Goal: Information Seeking & Learning: Learn about a topic

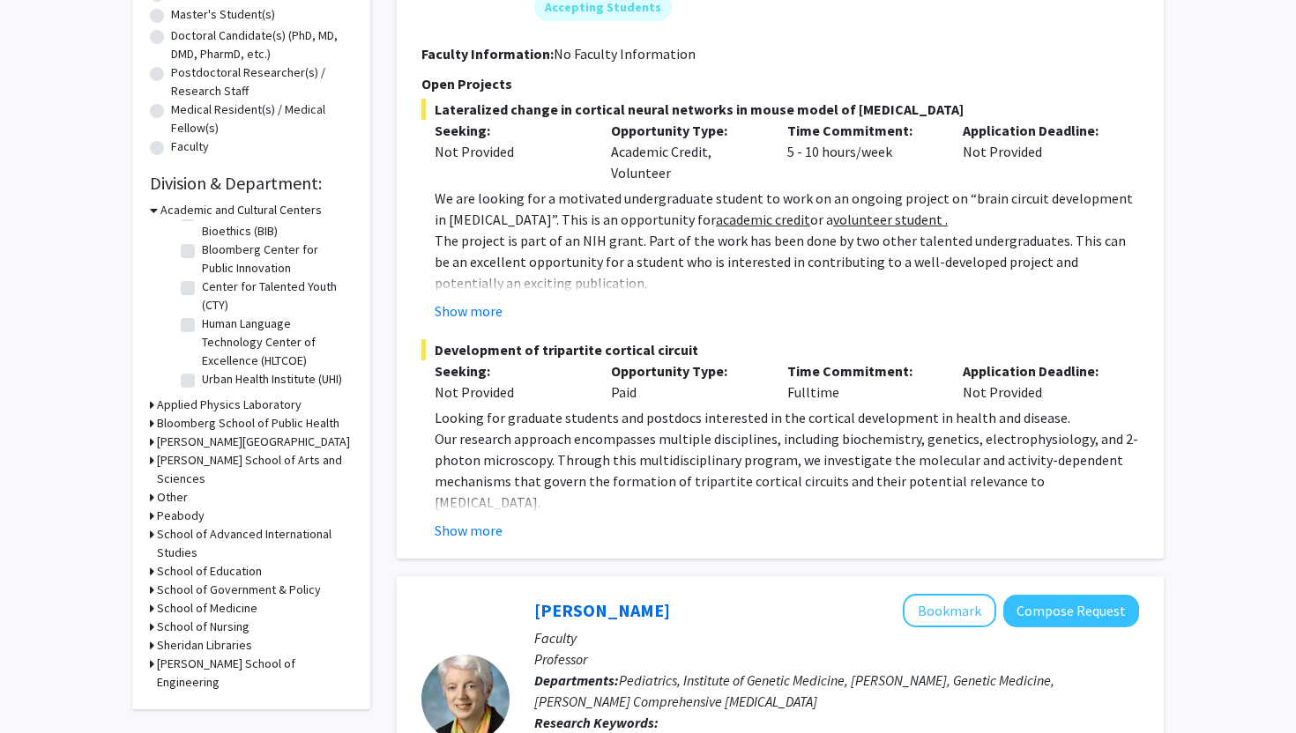
scroll to position [428, 0]
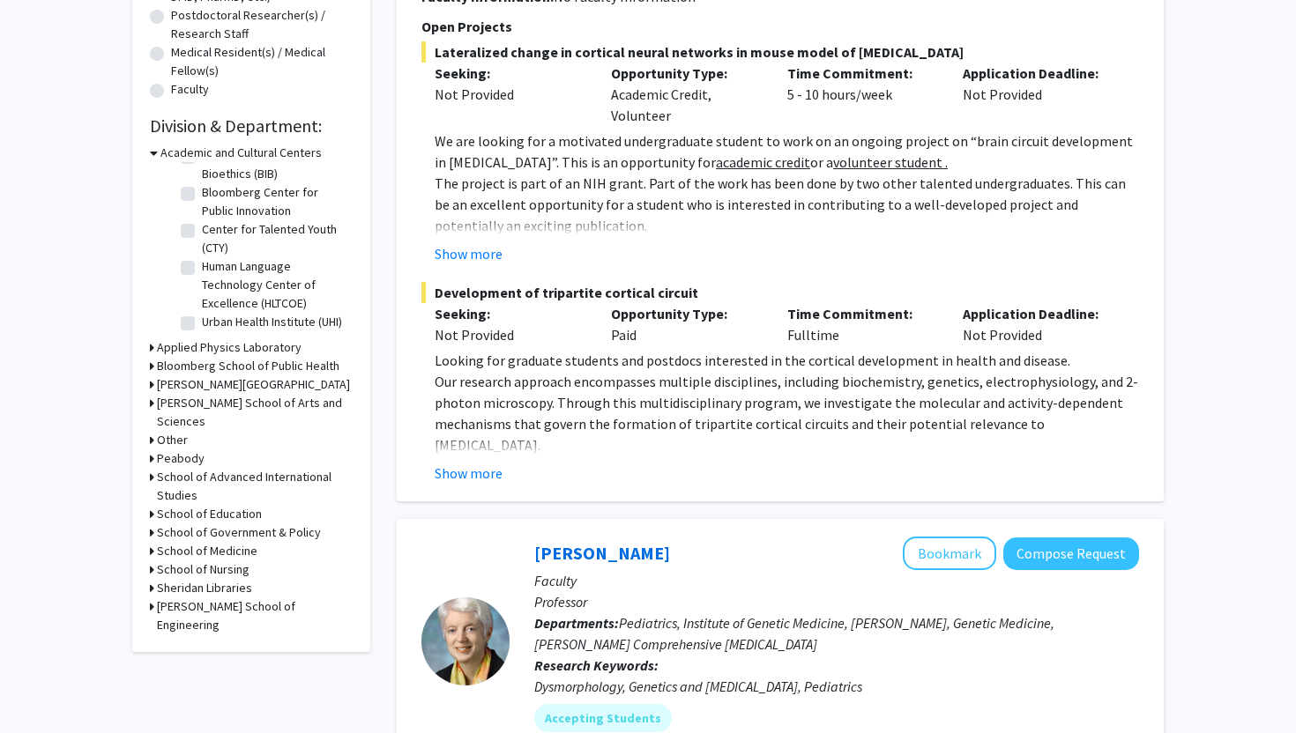
click at [218, 598] on h3 "[PERSON_NAME] School of Engineering" at bounding box center [255, 616] width 196 height 37
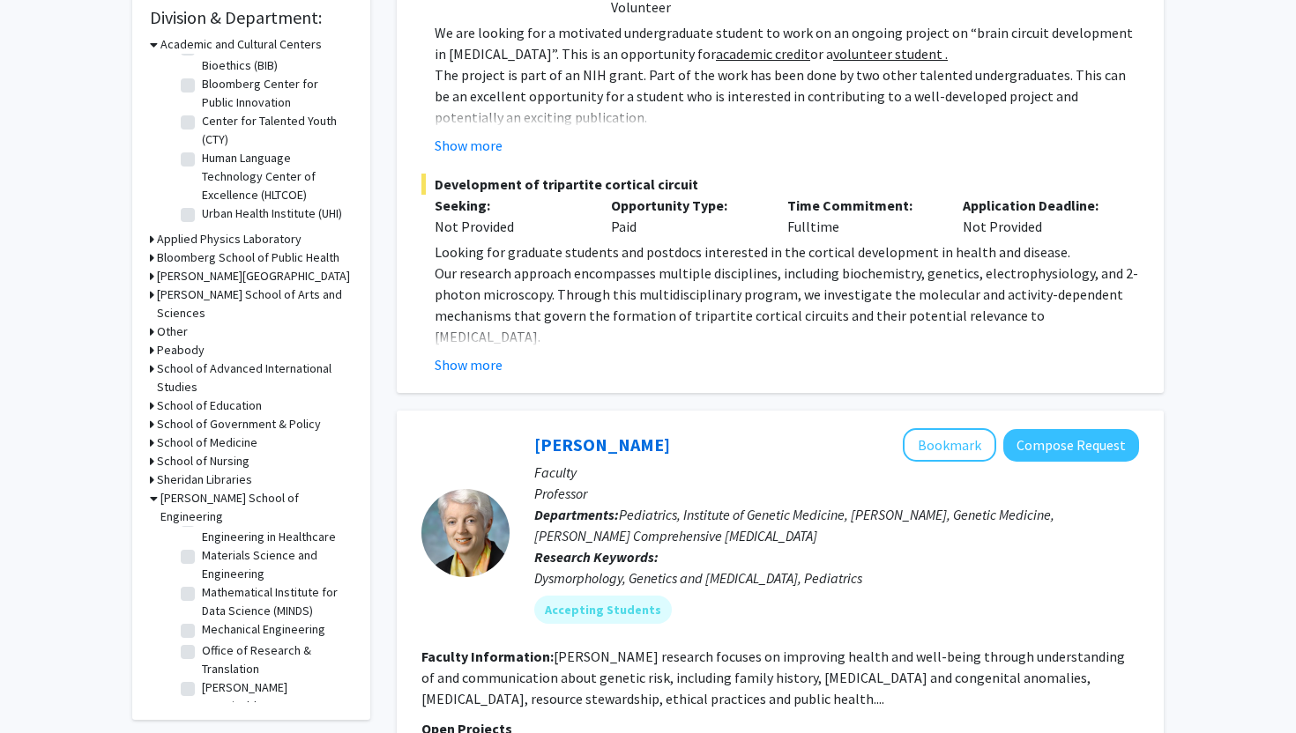
scroll to position [800, 0]
click at [223, 636] on label "Office of Research & Translation" at bounding box center [275, 654] width 146 height 37
click at [213, 636] on input "Office of Research & Translation" at bounding box center [207, 641] width 11 height 11
checkbox input "true"
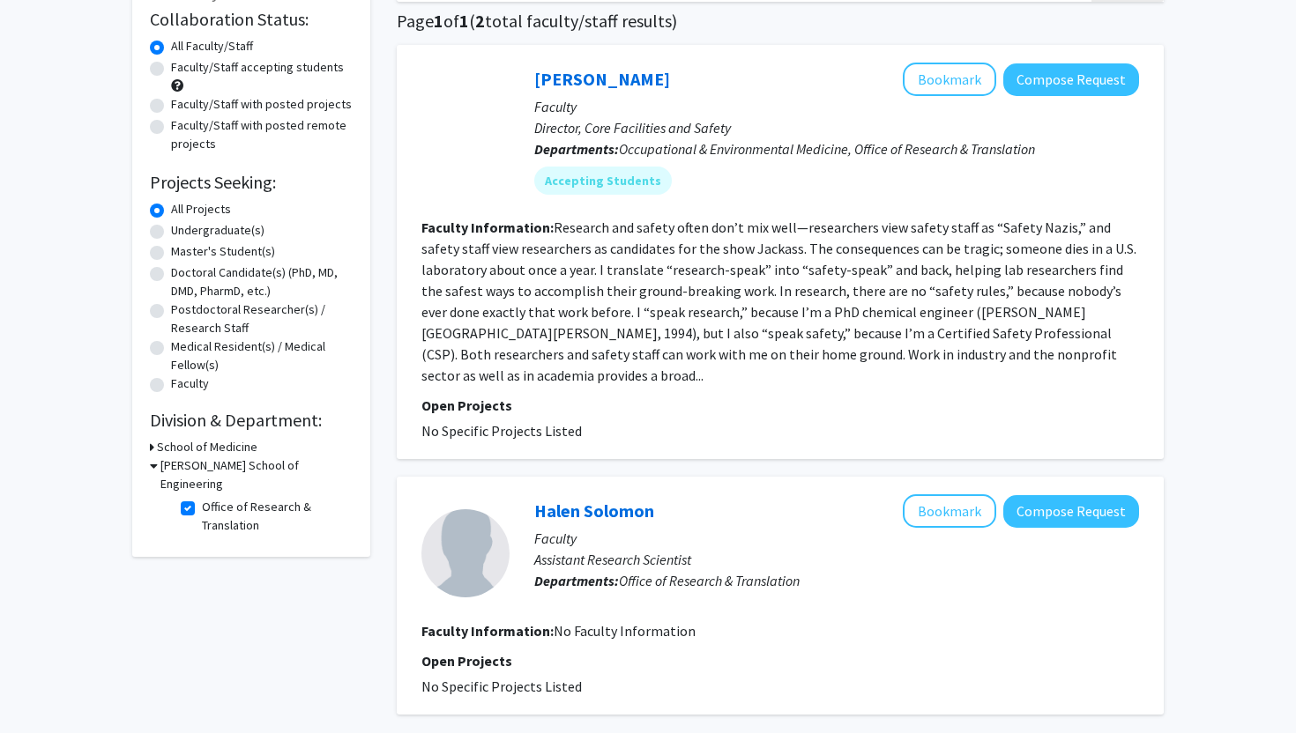
scroll to position [130, 0]
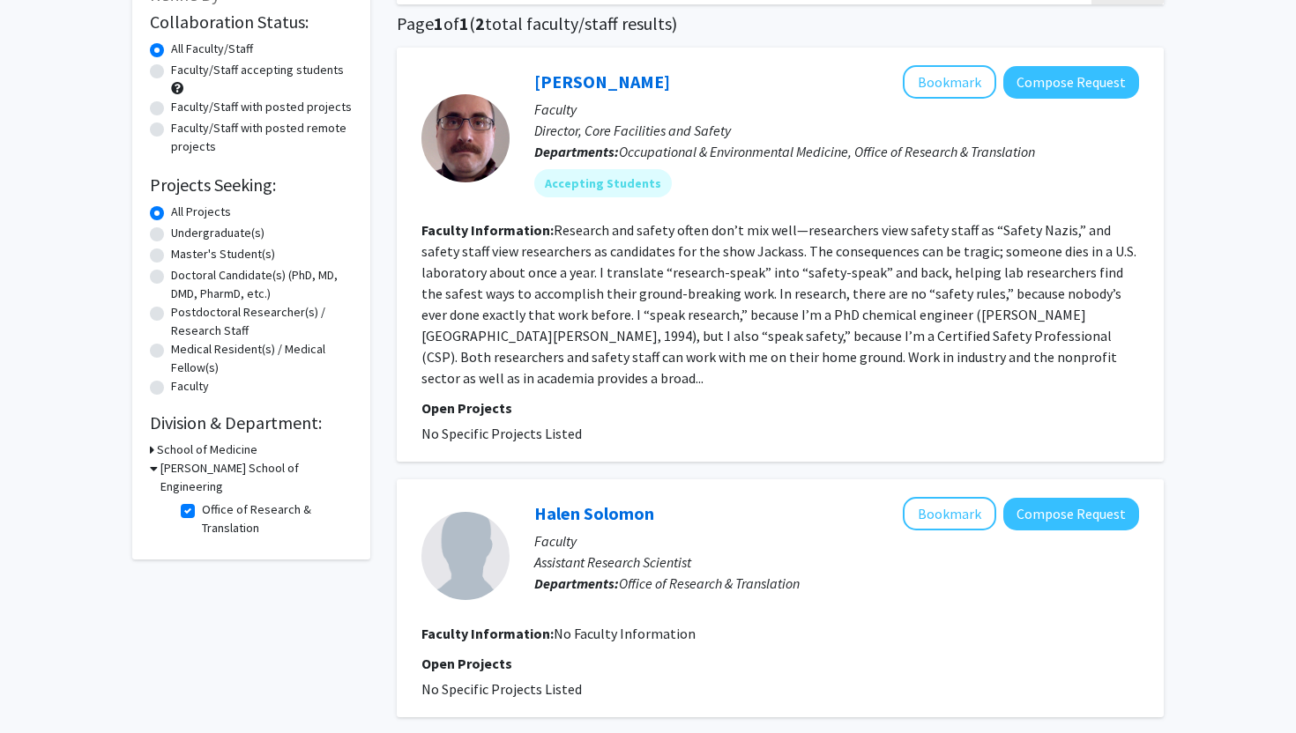
click at [202, 501] on label "Office of Research & Translation" at bounding box center [275, 519] width 146 height 37
click at [202, 501] on input "Office of Research & Translation" at bounding box center [207, 506] width 11 height 11
checkbox input "false"
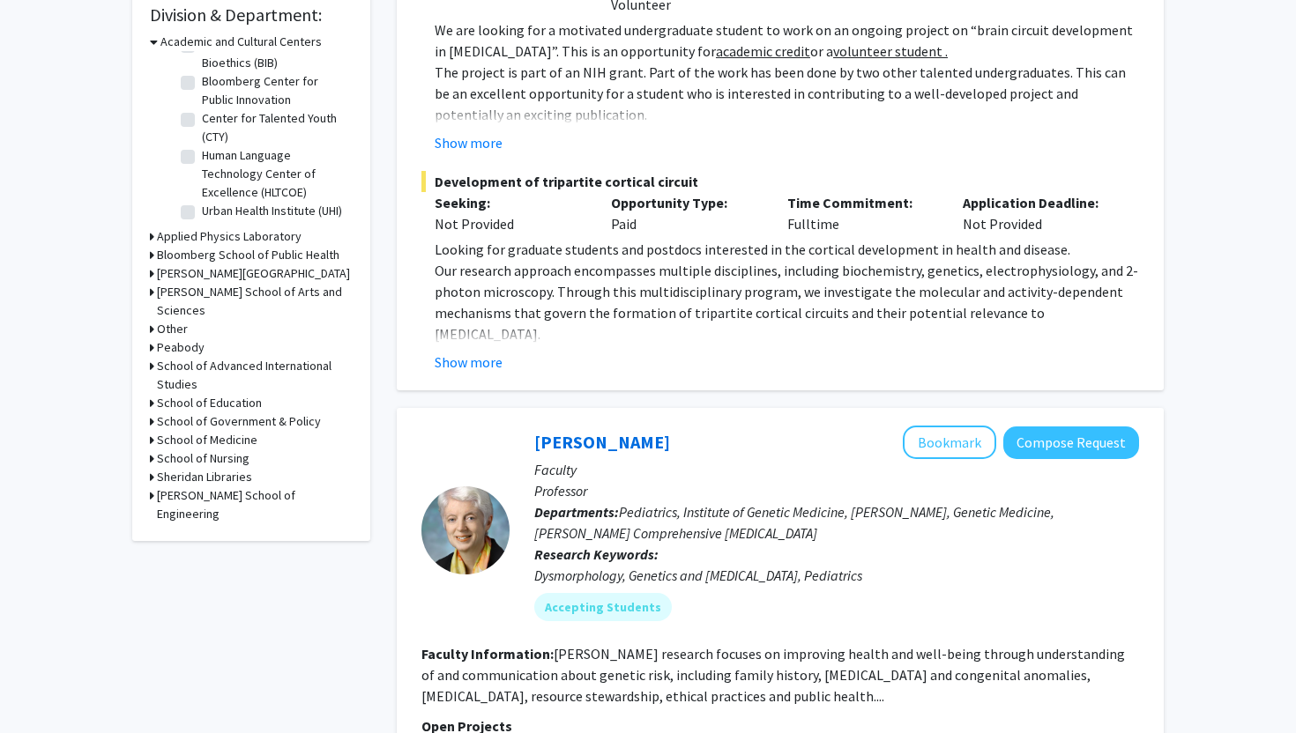
scroll to position [548, 0]
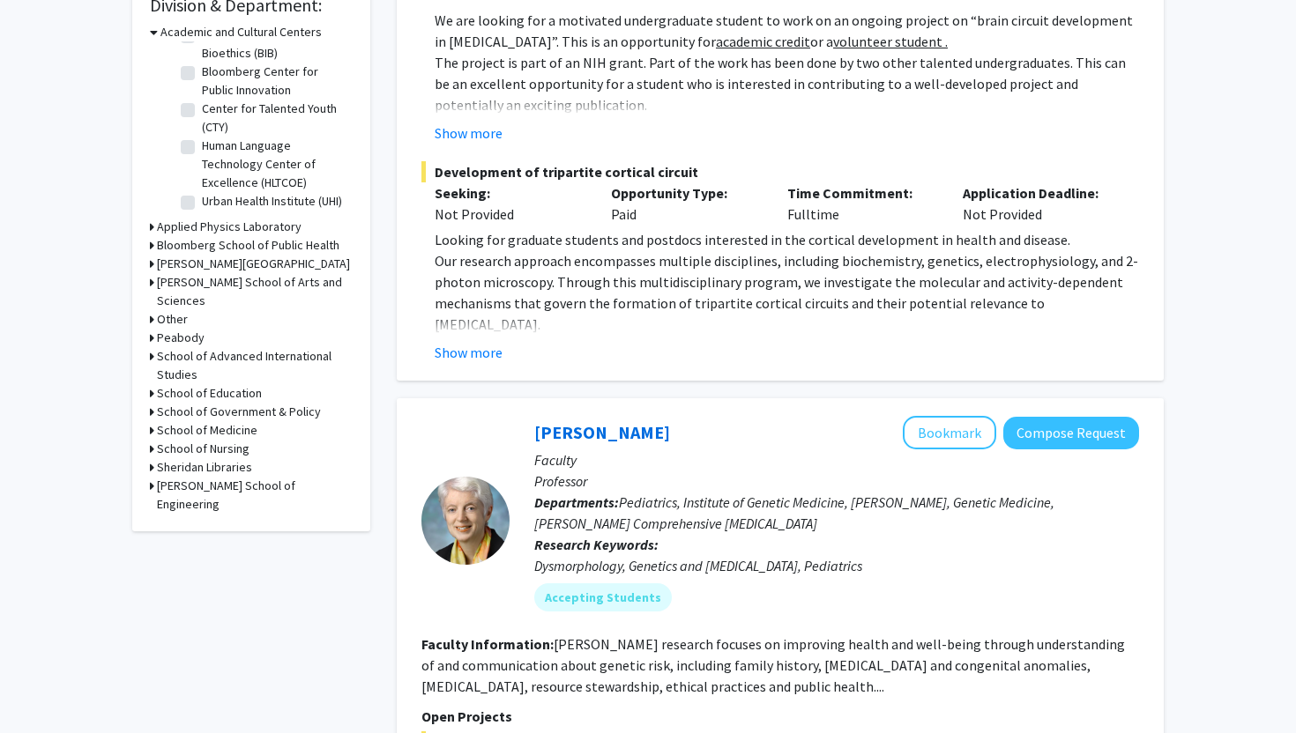
click at [153, 477] on div "[PERSON_NAME] School of Engineering" at bounding box center [251, 495] width 203 height 37
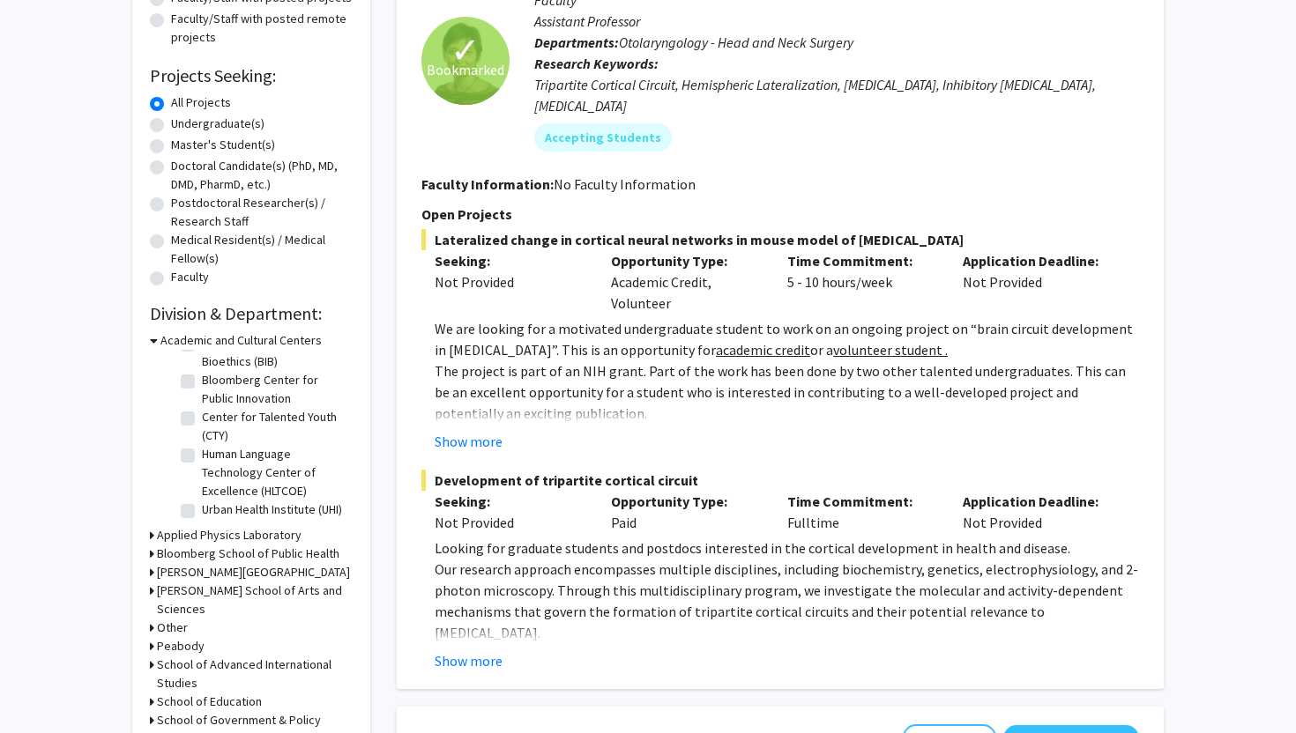
scroll to position [0, 0]
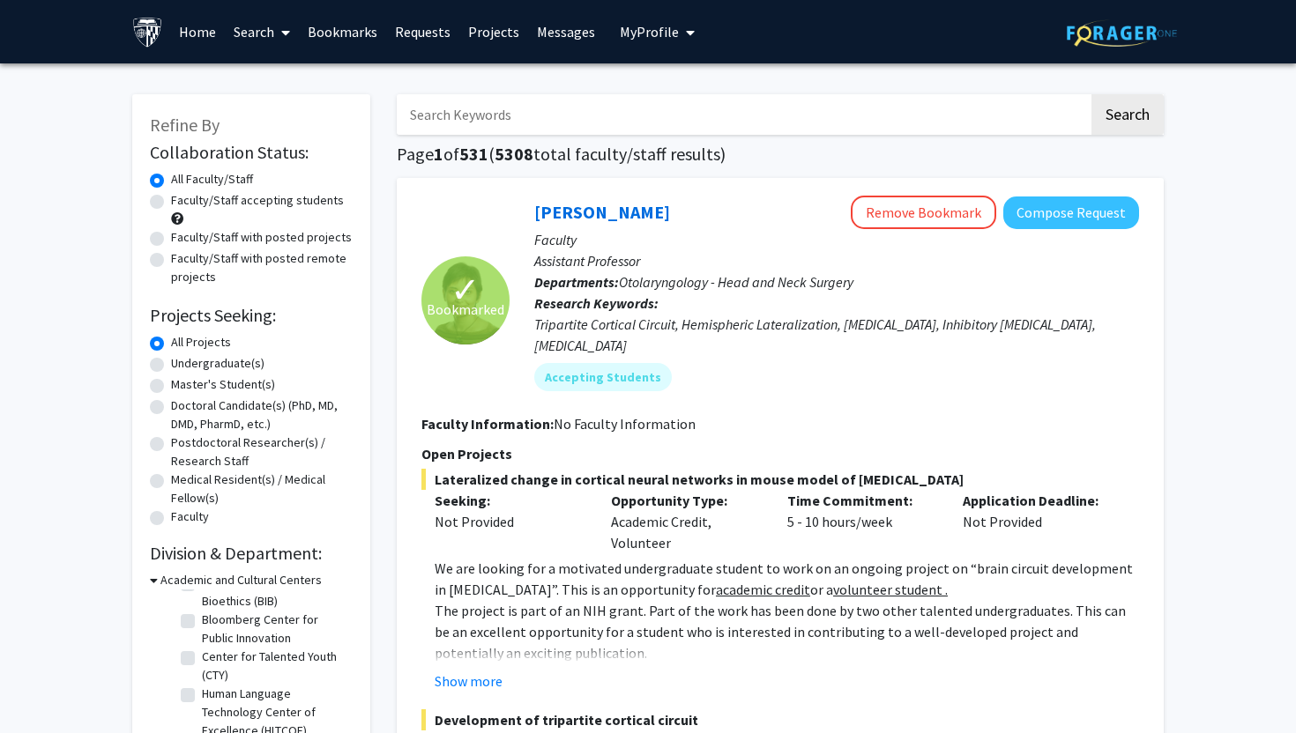
click at [558, 105] on input "Search Keywords" at bounding box center [743, 114] width 692 height 41
type input "[PERSON_NAME]"
click at [1091, 94] on button "Search" at bounding box center [1127, 114] width 72 height 41
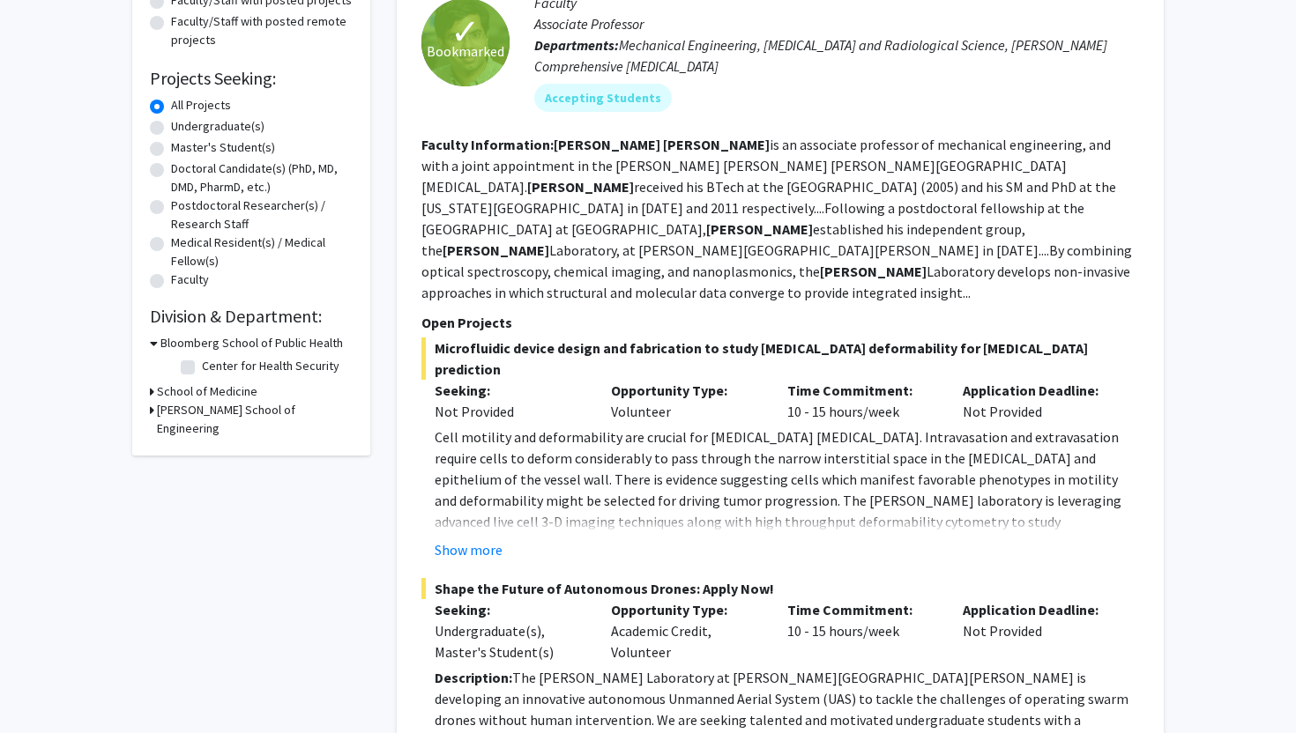
scroll to position [254, 0]
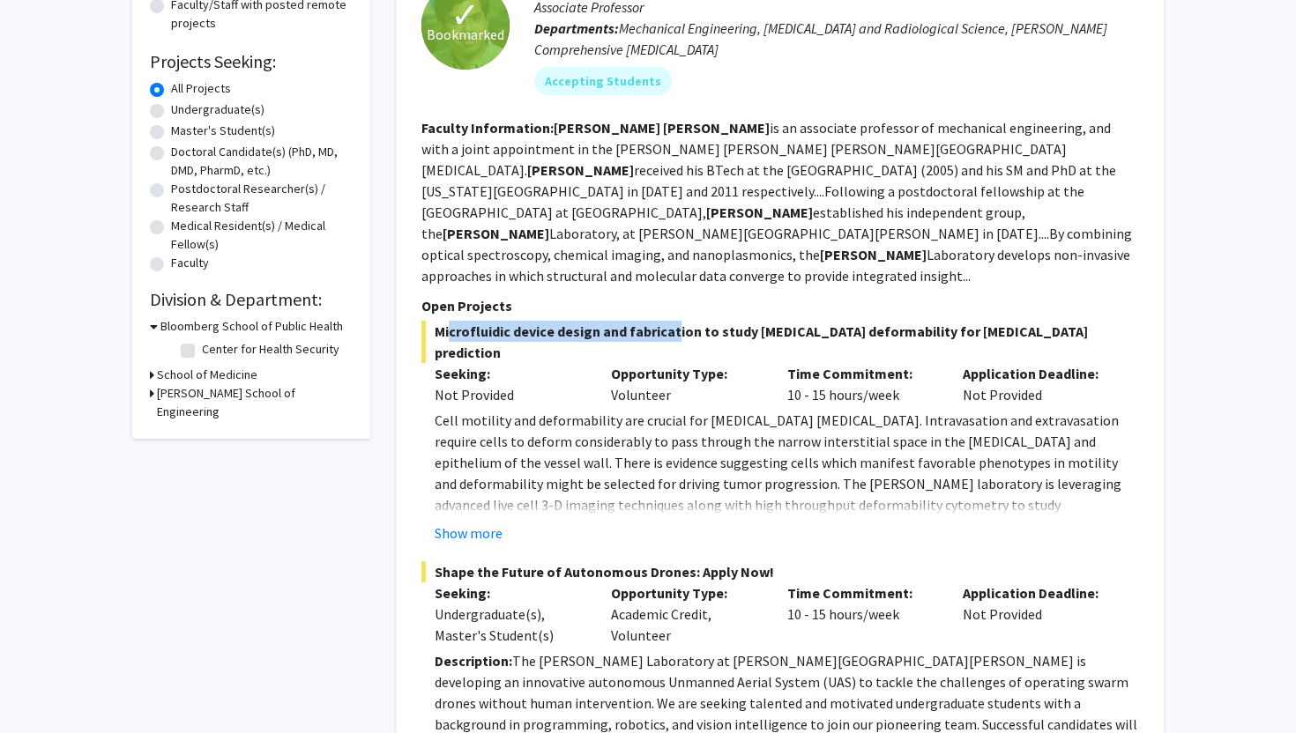
drag, startPoint x: 445, startPoint y: 315, endPoint x: 669, endPoint y: 315, distance: 223.9
click at [669, 321] on span "Microfluidic device design and fabrication to study [MEDICAL_DATA] deformabilit…" at bounding box center [780, 342] width 718 height 42
click at [872, 363] on div "Time Commitment: 10 - 15 hours/week" at bounding box center [862, 384] width 176 height 42
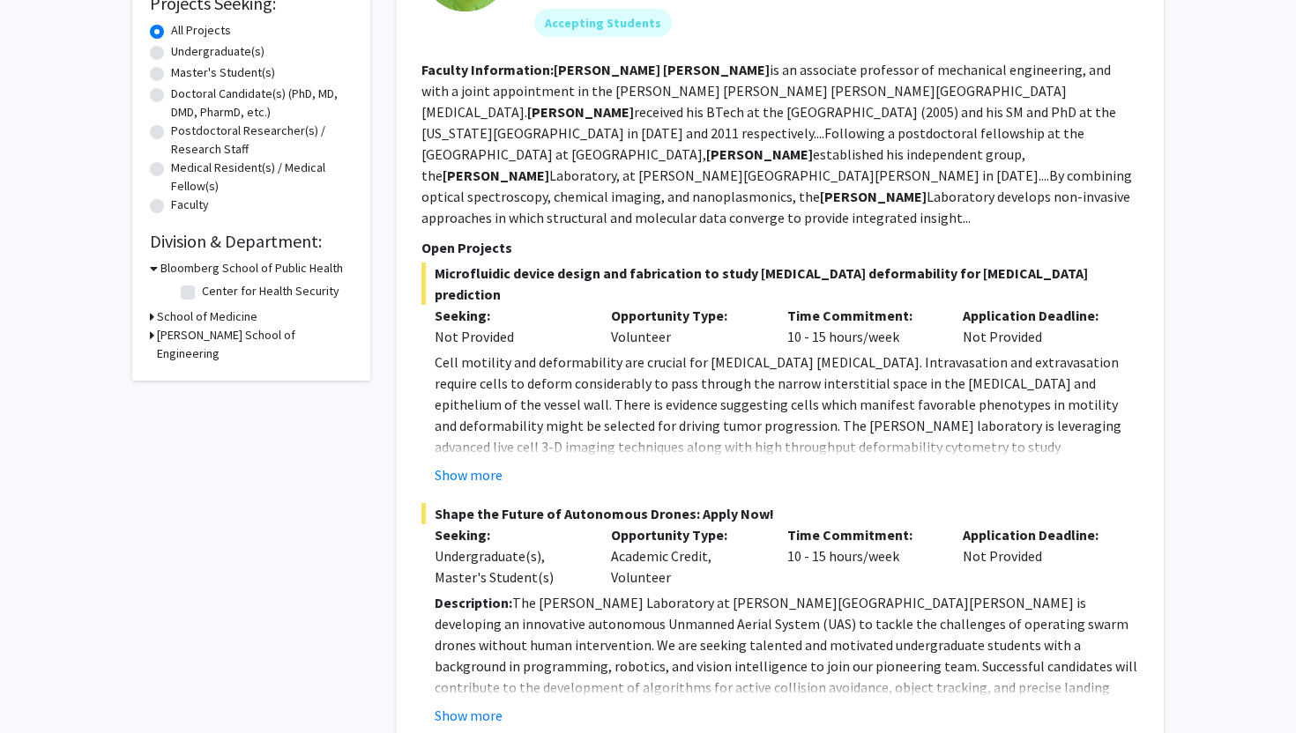
scroll to position [306, 0]
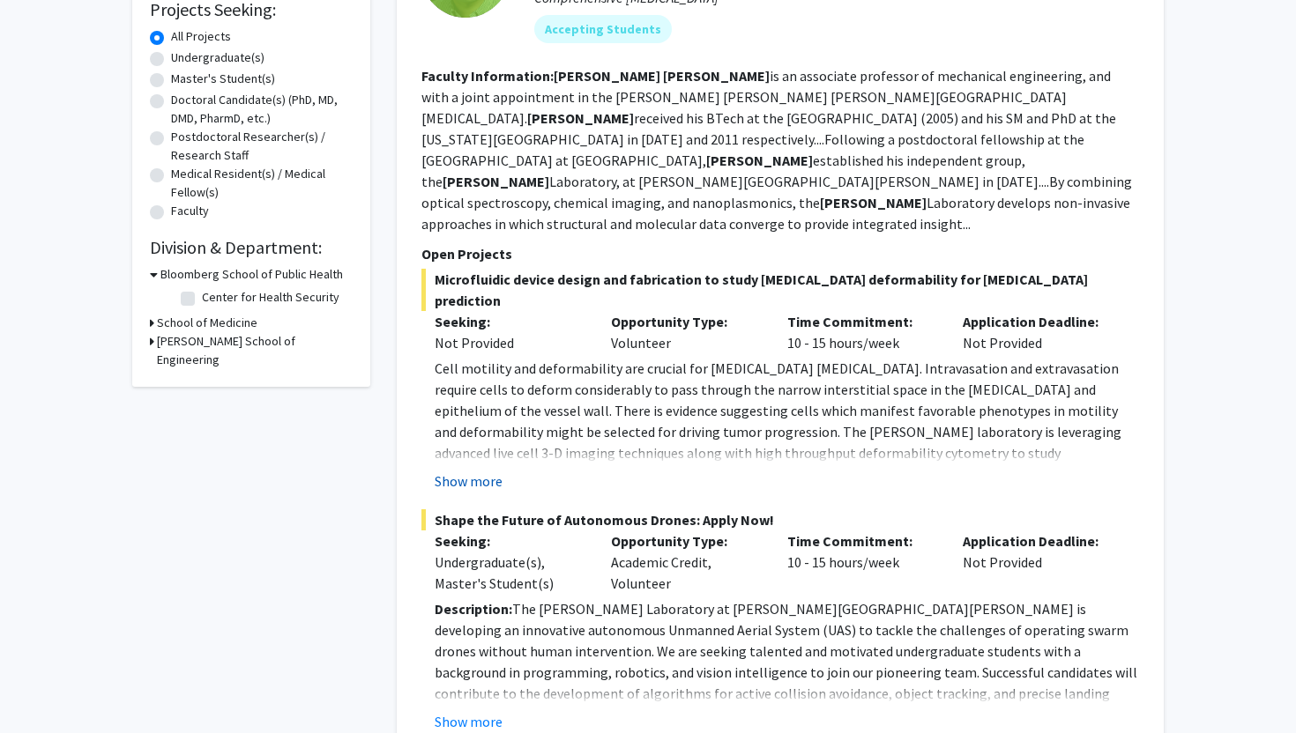
click at [495, 471] on button "Show more" at bounding box center [469, 481] width 68 height 21
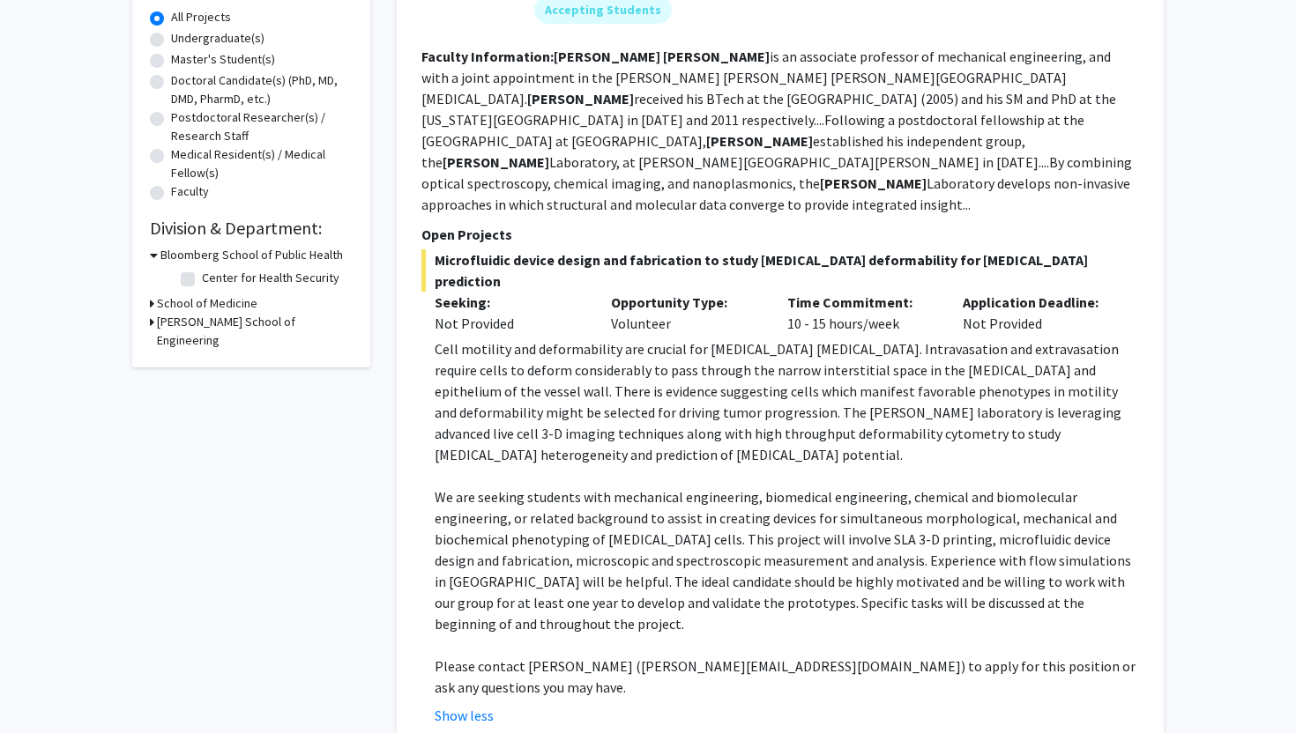
scroll to position [327, 0]
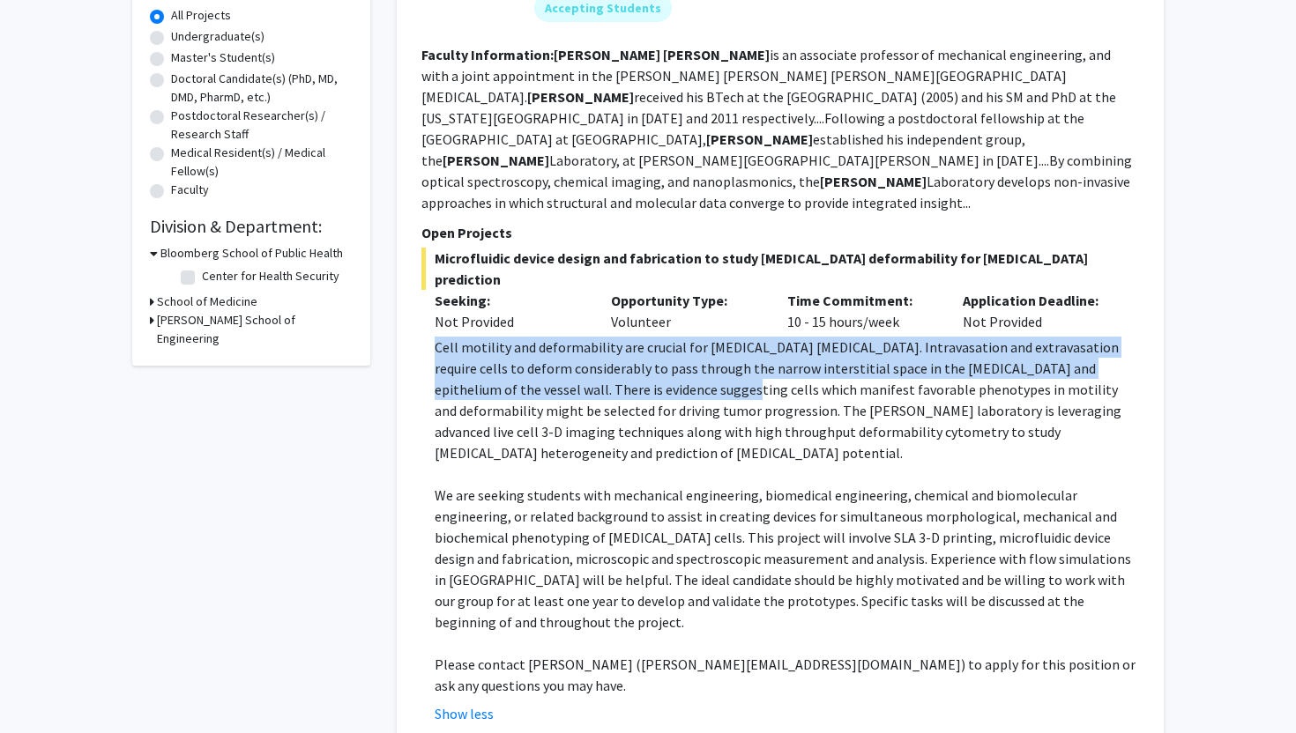
drag, startPoint x: 435, startPoint y: 301, endPoint x: 623, endPoint y: 352, distance: 194.4
click at [619, 346] on p "Cell motility and deformability are crucial for [MEDICAL_DATA] [MEDICAL_DATA]. …" at bounding box center [787, 400] width 704 height 127
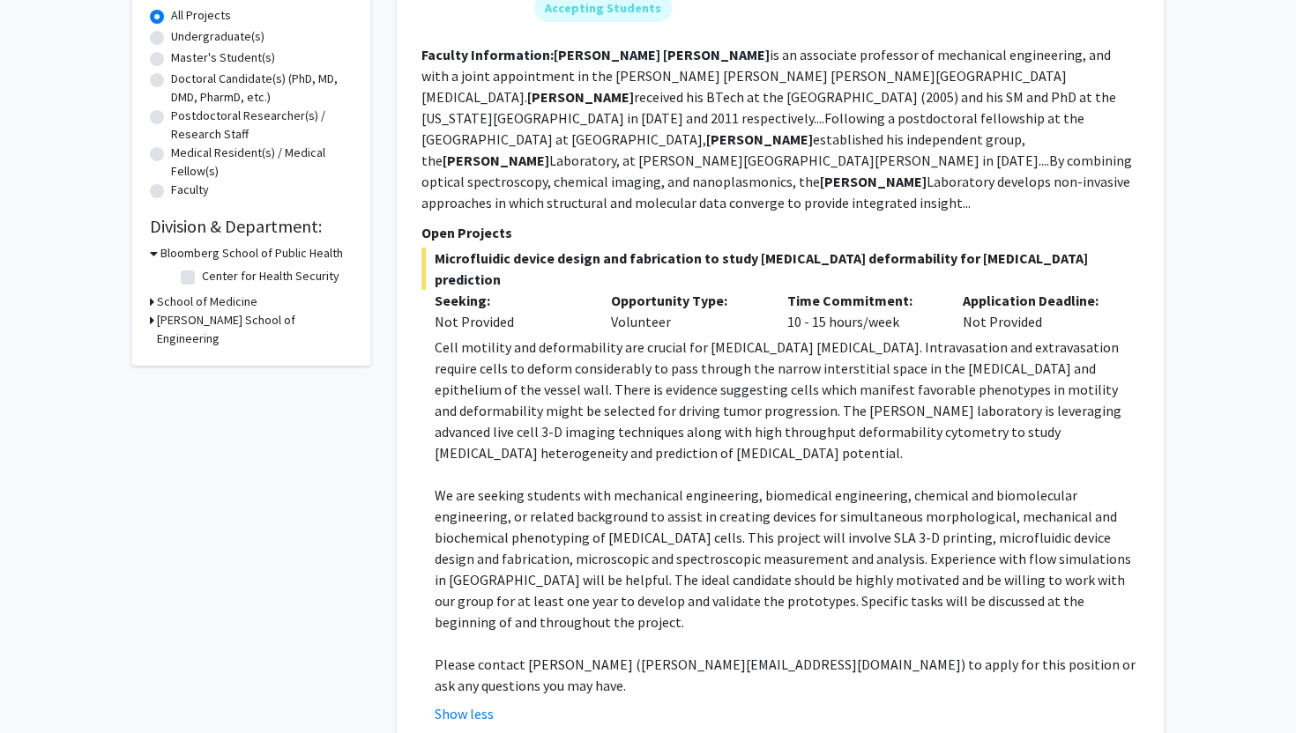
click at [678, 485] on p "We are seeking students with mechanical engineering, biomedical engineering, ch…" at bounding box center [787, 559] width 704 height 148
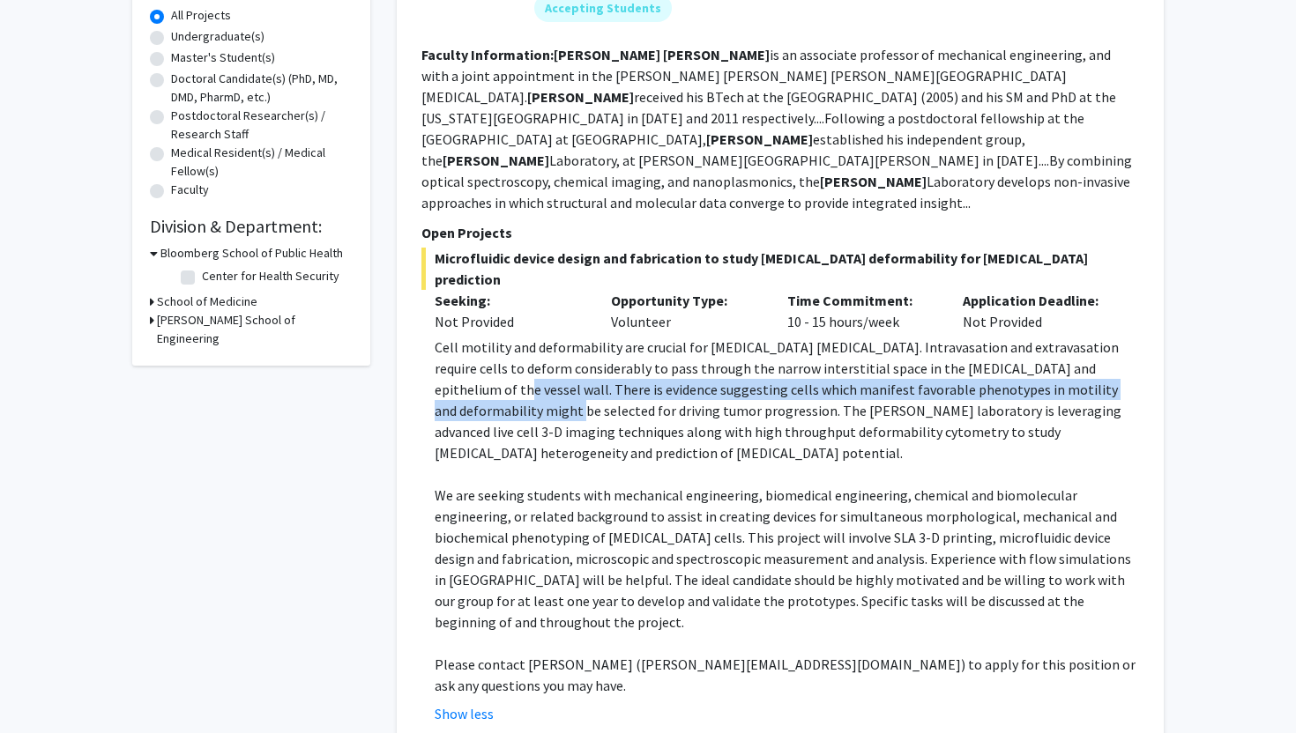
drag, startPoint x: 1091, startPoint y: 323, endPoint x: 1106, endPoint y: 346, distance: 27.9
click at [1106, 346] on p "Cell motility and deformability are crucial for [MEDICAL_DATA] [MEDICAL_DATA]. …" at bounding box center [787, 400] width 704 height 127
click at [1126, 348] on p "Cell motility and deformability are crucial for [MEDICAL_DATA] [MEDICAL_DATA]. …" at bounding box center [787, 400] width 704 height 127
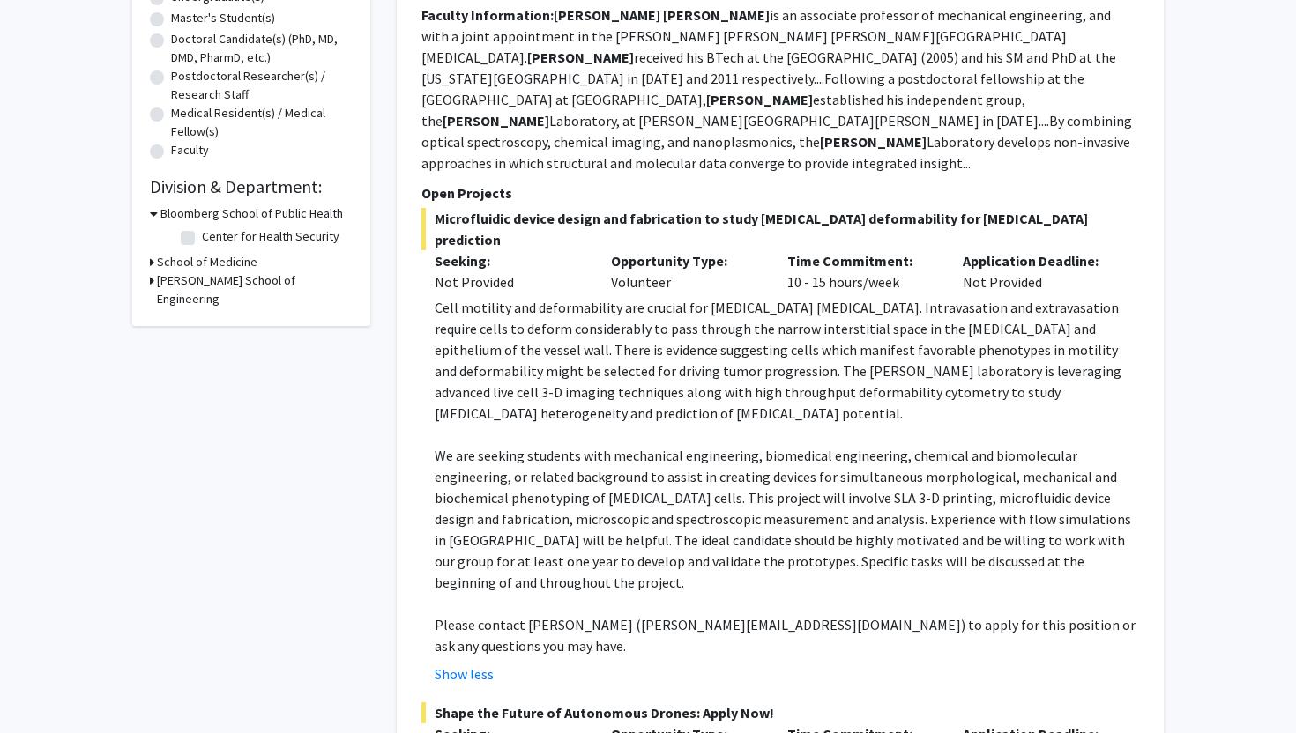
scroll to position [370, 0]
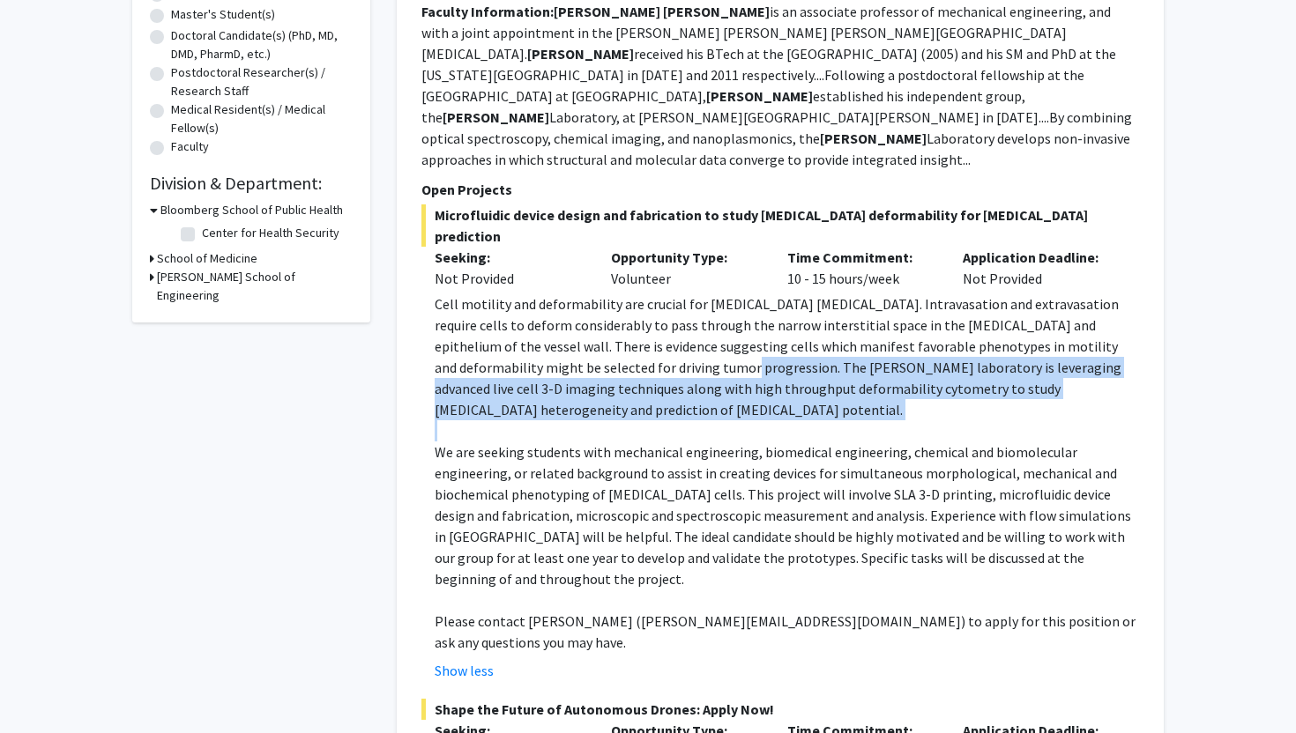
drag, startPoint x: 599, startPoint y: 329, endPoint x: 724, endPoint y: 368, distance: 131.1
click at [724, 368] on div "Cell motility and deformability are crucial for [MEDICAL_DATA] [MEDICAL_DATA]. …" at bounding box center [787, 474] width 704 height 360
click at [724, 421] on p at bounding box center [787, 431] width 704 height 21
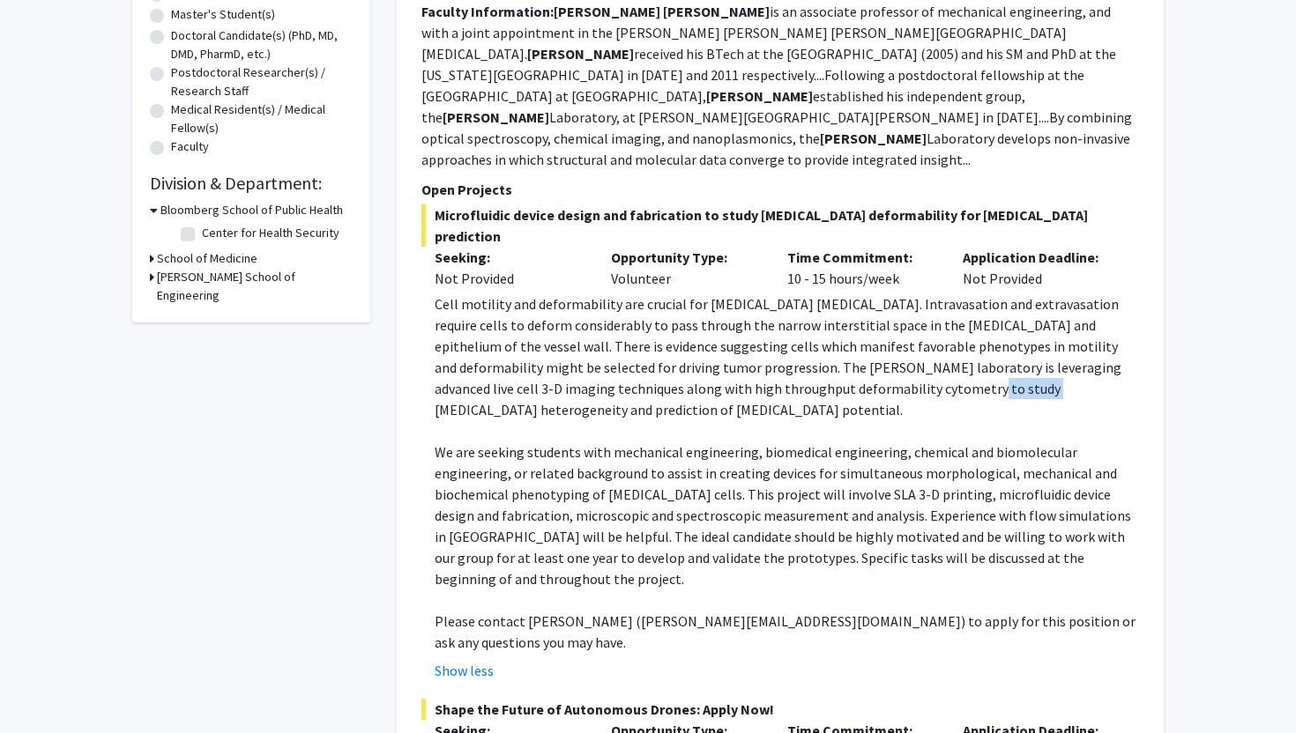
drag, startPoint x: 812, startPoint y: 347, endPoint x: 873, endPoint y: 347, distance: 60.8
click at [873, 347] on p "Cell motility and deformability are crucial for [MEDICAL_DATA] [MEDICAL_DATA]. …" at bounding box center [787, 357] width 704 height 127
drag, startPoint x: 1120, startPoint y: 349, endPoint x: 985, endPoint y: 343, distance: 135.0
click at [986, 345] on p "Cell motility and deformability are crucial for [MEDICAL_DATA] [MEDICAL_DATA]. …" at bounding box center [787, 357] width 704 height 127
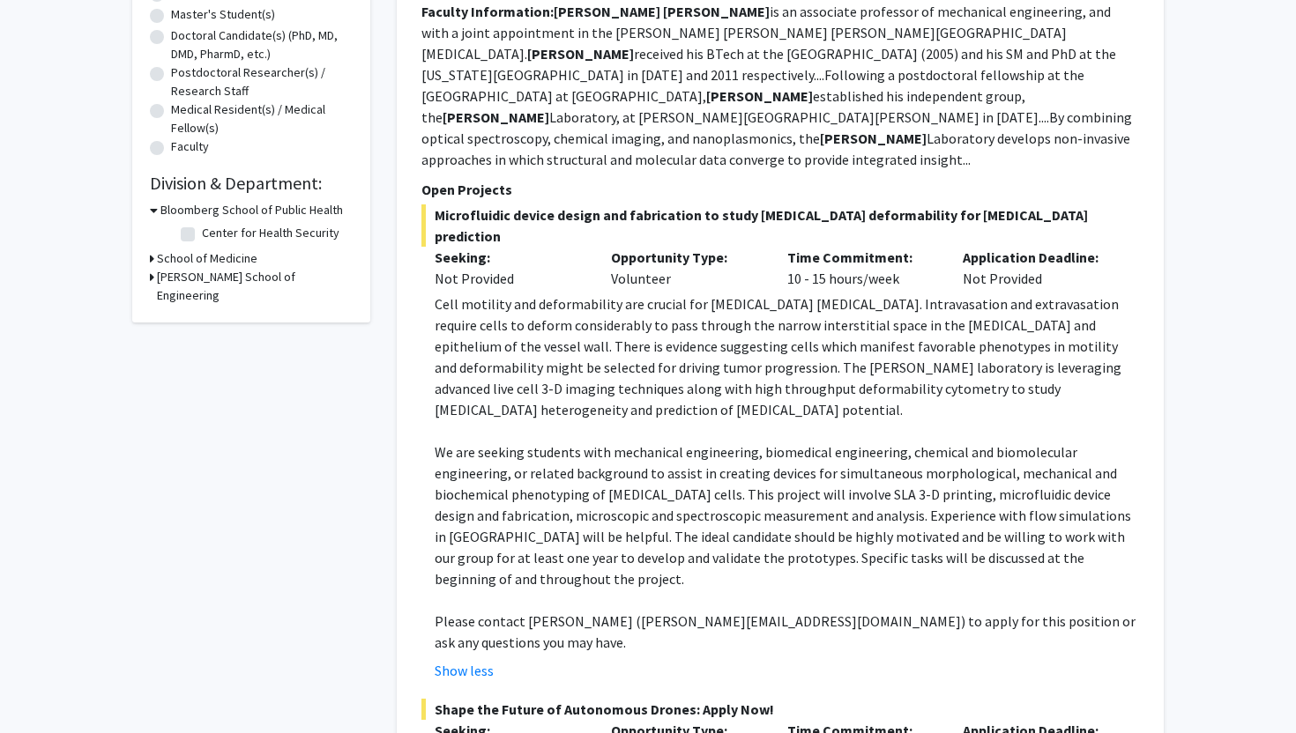
click at [879, 421] on p at bounding box center [787, 431] width 704 height 21
drag, startPoint x: 773, startPoint y: 397, endPoint x: 717, endPoint y: 390, distance: 56.9
click at [717, 442] on p "We are seeking students with mechanical engineering, biomedical engineering, ch…" at bounding box center [787, 516] width 704 height 148
drag, startPoint x: 831, startPoint y: 411, endPoint x: 1000, endPoint y: 401, distance: 168.7
click at [1000, 442] on p "We are seeking students with mechanical engineering, biomedical engineering, ch…" at bounding box center [787, 516] width 704 height 148
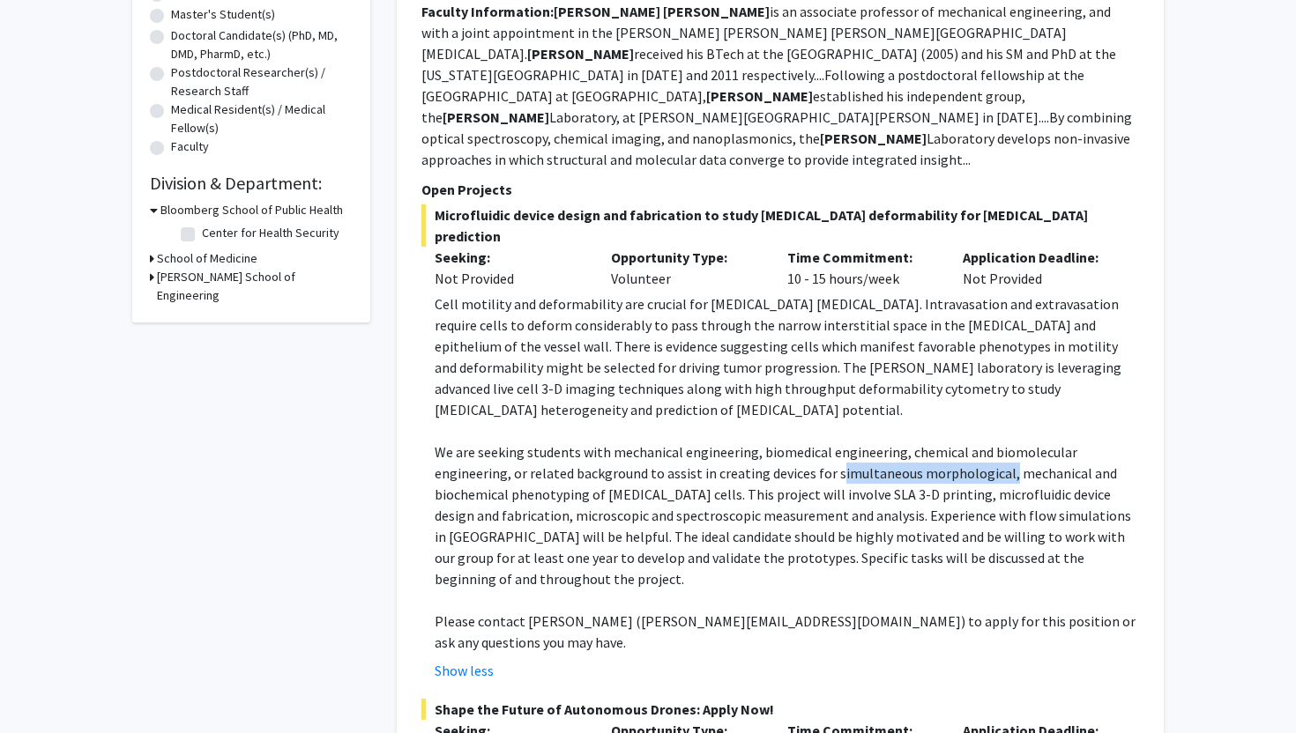
click at [1000, 442] on p "We are seeking students with mechanical engineering, biomedical engineering, ch…" at bounding box center [787, 516] width 704 height 148
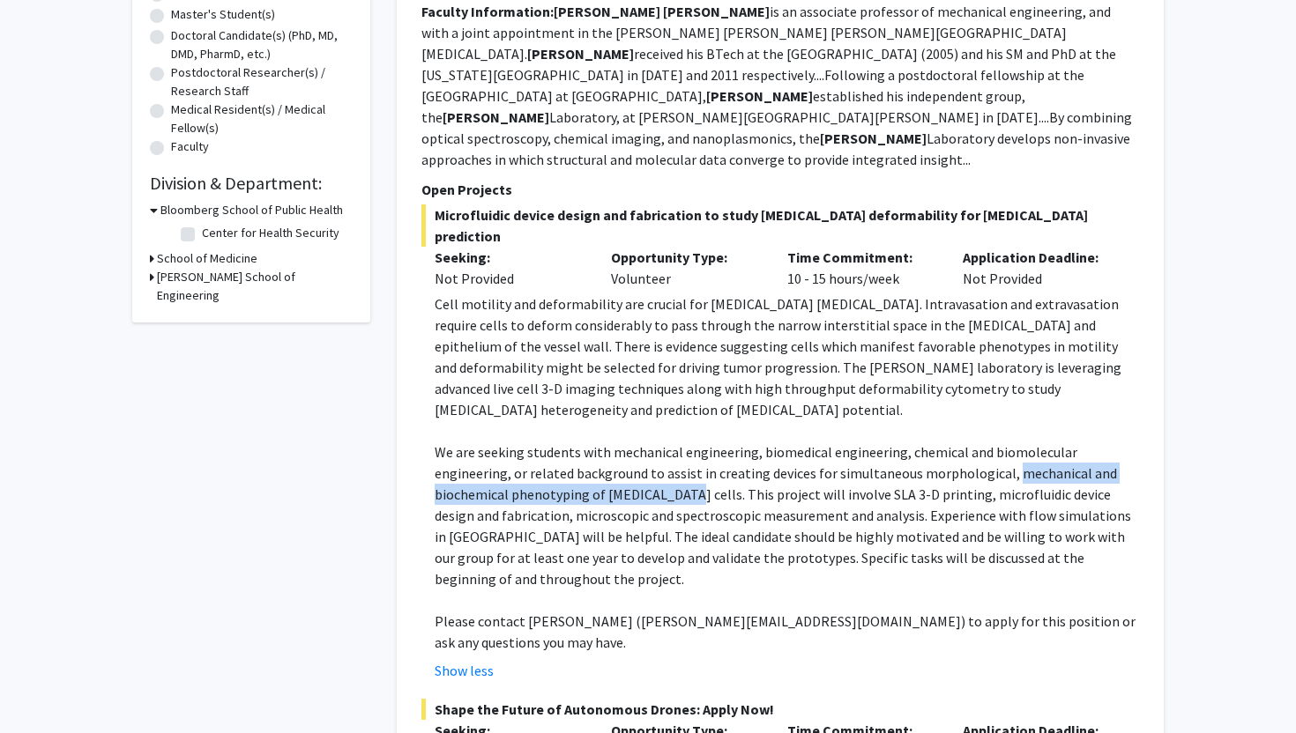
drag, startPoint x: 1006, startPoint y: 407, endPoint x: 674, endPoint y: 431, distance: 333.2
click at [674, 442] on p "We are seeking students with mechanical engineering, biomedical engineering, ch…" at bounding box center [787, 516] width 704 height 148
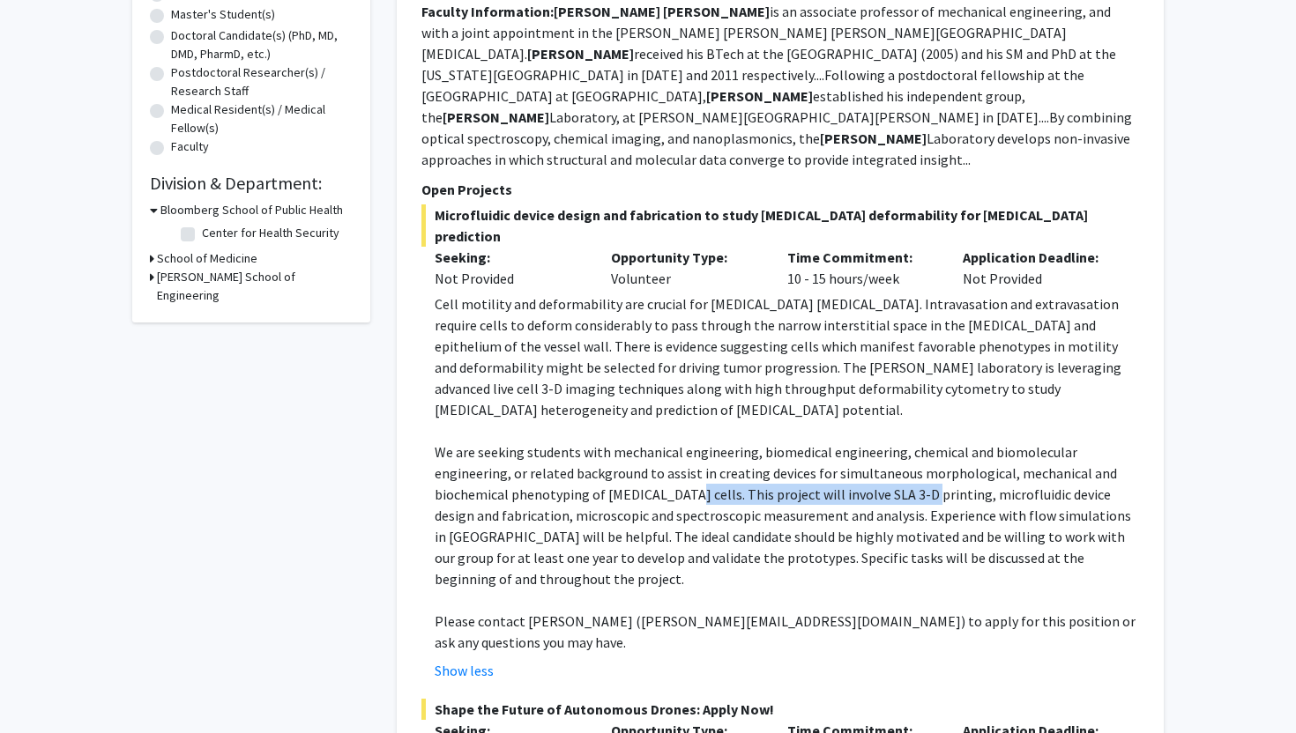
drag, startPoint x: 674, startPoint y: 431, endPoint x: 880, endPoint y: 424, distance: 206.4
click at [880, 442] on p "We are seeking students with mechanical engineering, biomedical engineering, ch…" at bounding box center [787, 516] width 704 height 148
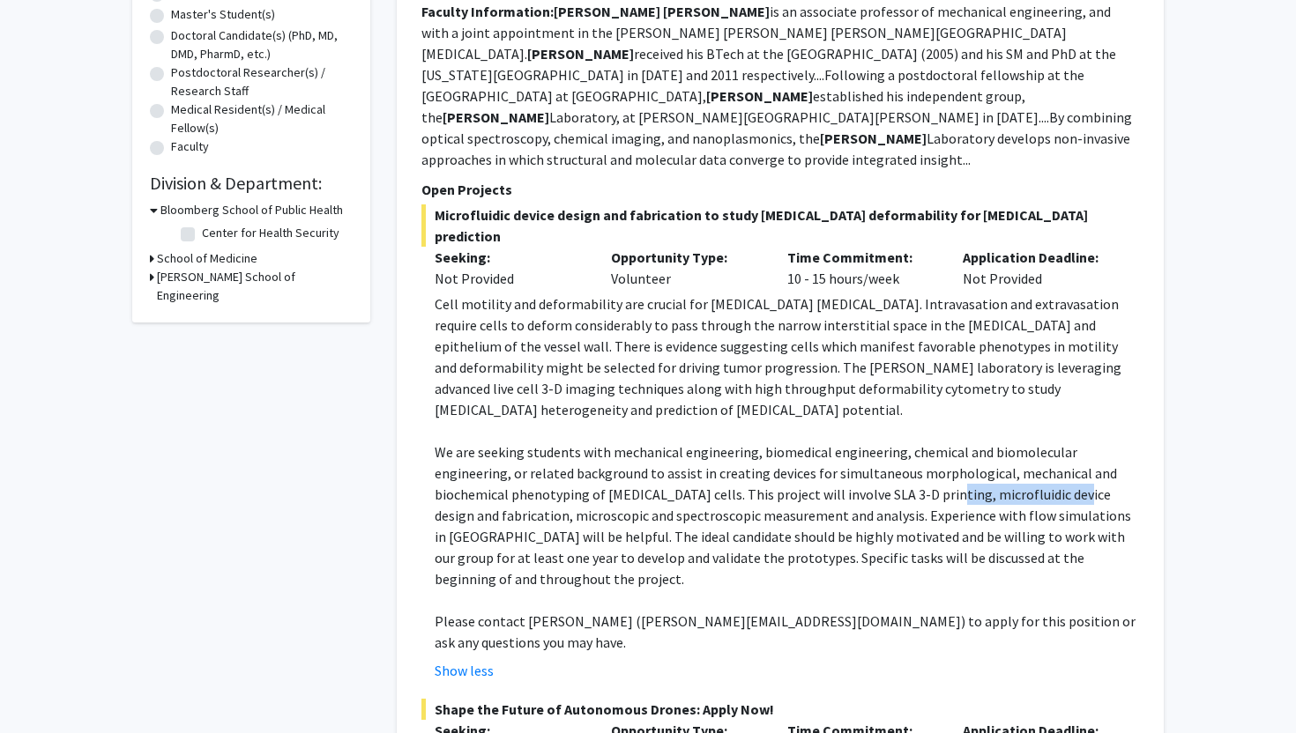
drag, startPoint x: 933, startPoint y: 435, endPoint x: 1060, endPoint y: 433, distance: 127.0
click at [1060, 442] on p "We are seeking students with mechanical engineering, biomedical engineering, ch…" at bounding box center [787, 516] width 704 height 148
drag, startPoint x: 511, startPoint y: 454, endPoint x: 687, endPoint y: 447, distance: 175.6
click at [687, 447] on p "We are seeking students with mechanical engineering, biomedical engineering, ch…" at bounding box center [787, 516] width 704 height 148
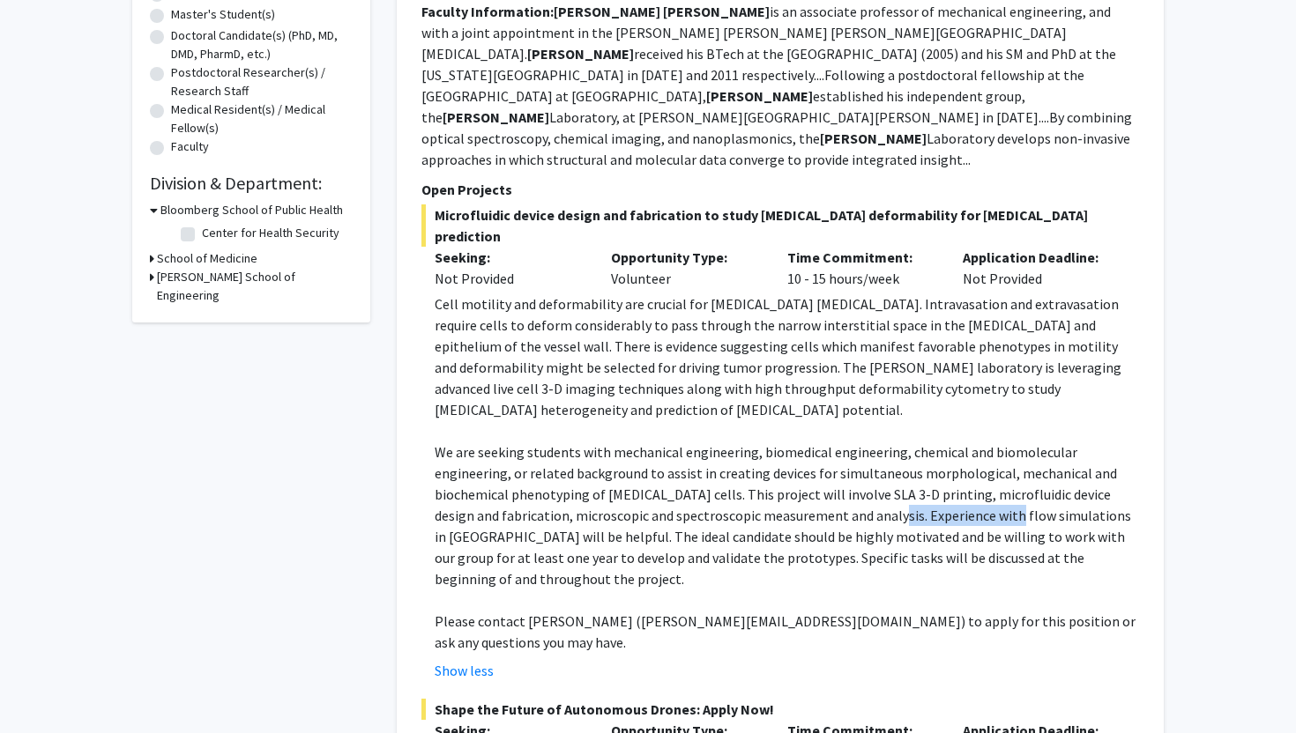
drag, startPoint x: 870, startPoint y: 454, endPoint x: 987, endPoint y: 451, distance: 117.3
click at [987, 451] on p "We are seeking students with mechanical engineering, biomedical engineering, ch…" at bounding box center [787, 516] width 704 height 148
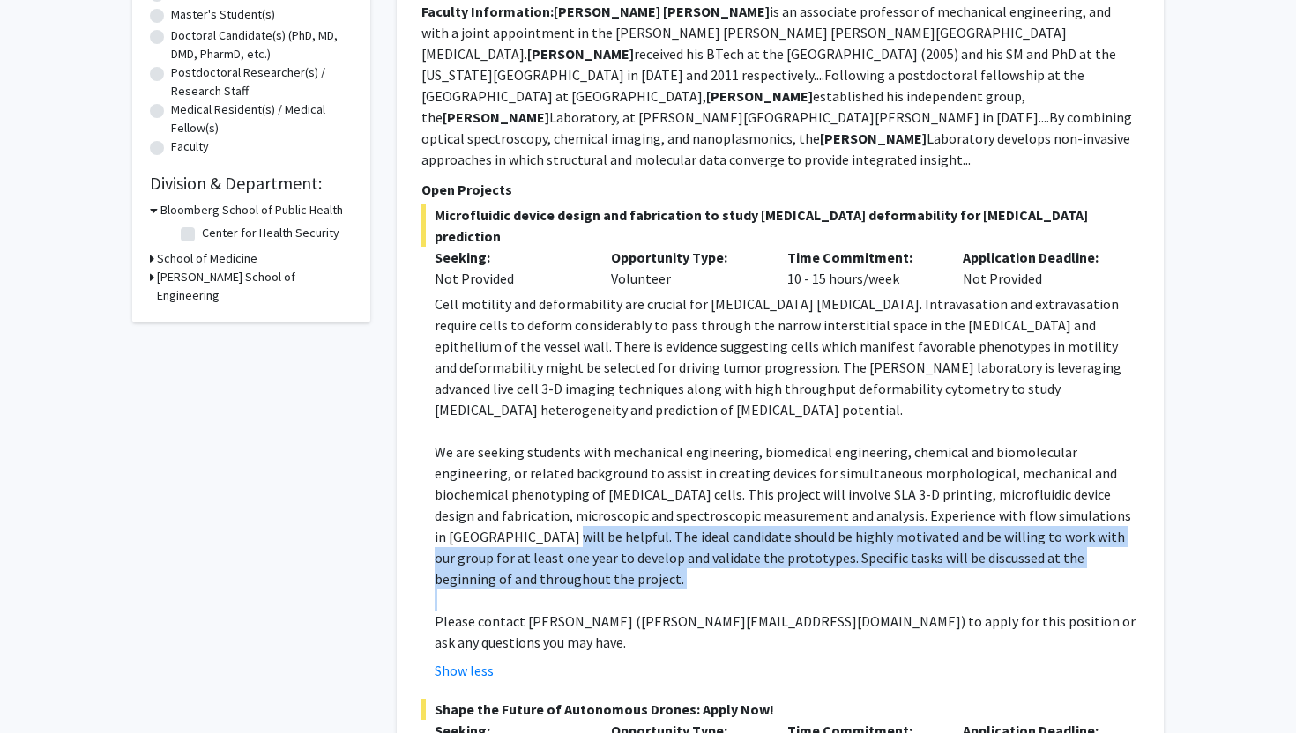
drag, startPoint x: 512, startPoint y: 478, endPoint x: 679, endPoint y: 519, distance: 171.7
click at [679, 519] on div "Cell motility and deformability are crucial for [MEDICAL_DATA] [MEDICAL_DATA]. …" at bounding box center [787, 474] width 704 height 360
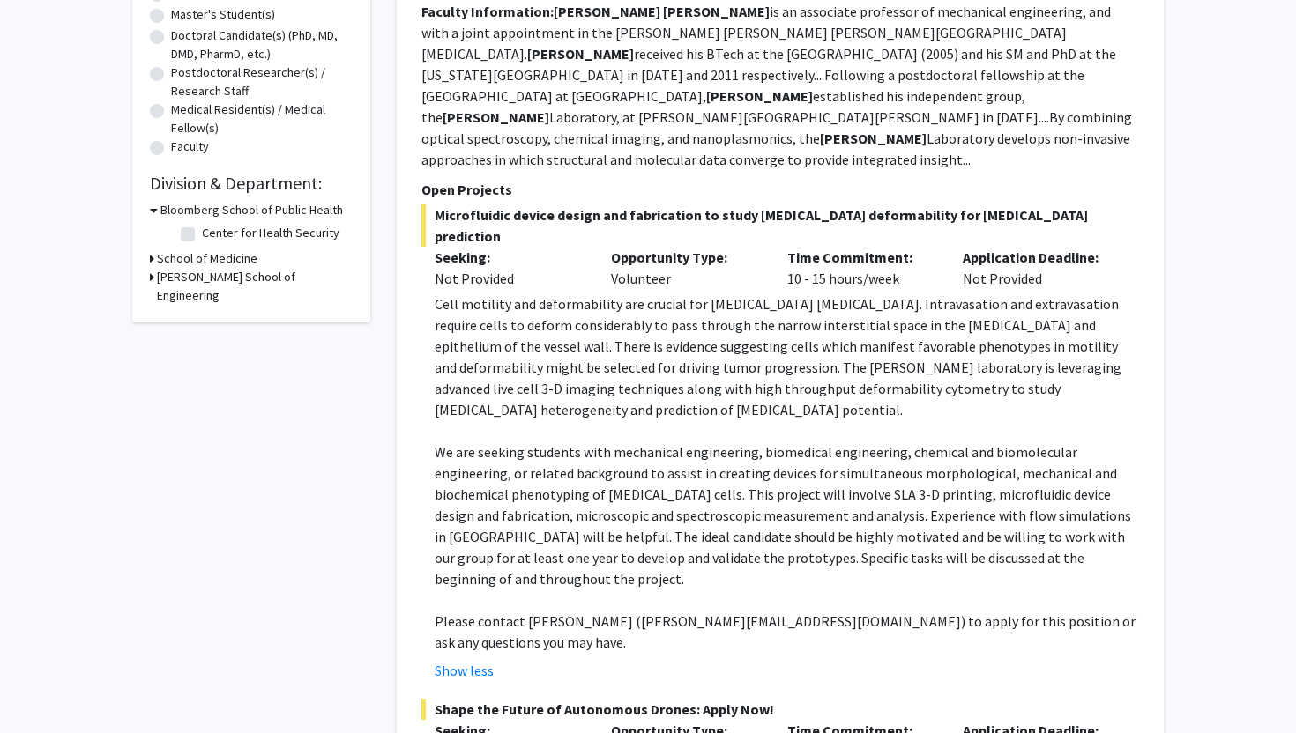
click at [783, 611] on p "Please contact [PERSON_NAME] ([PERSON_NAME][EMAIL_ADDRESS][DOMAIN_NAME]) to app…" at bounding box center [787, 632] width 704 height 42
drag, startPoint x: 701, startPoint y: 493, endPoint x: 930, endPoint y: 488, distance: 229.3
click at [930, 488] on p "We are seeking students with mechanical engineering, biomedical engineering, ch…" at bounding box center [787, 516] width 704 height 148
drag, startPoint x: 1051, startPoint y: 491, endPoint x: 1147, endPoint y: 488, distance: 96.1
click at [1147, 488] on div "✓ Bookmarked [PERSON_NAME] Remove Bookmark Compose Request Faculty Associate Pr…" at bounding box center [780, 374] width 767 height 1132
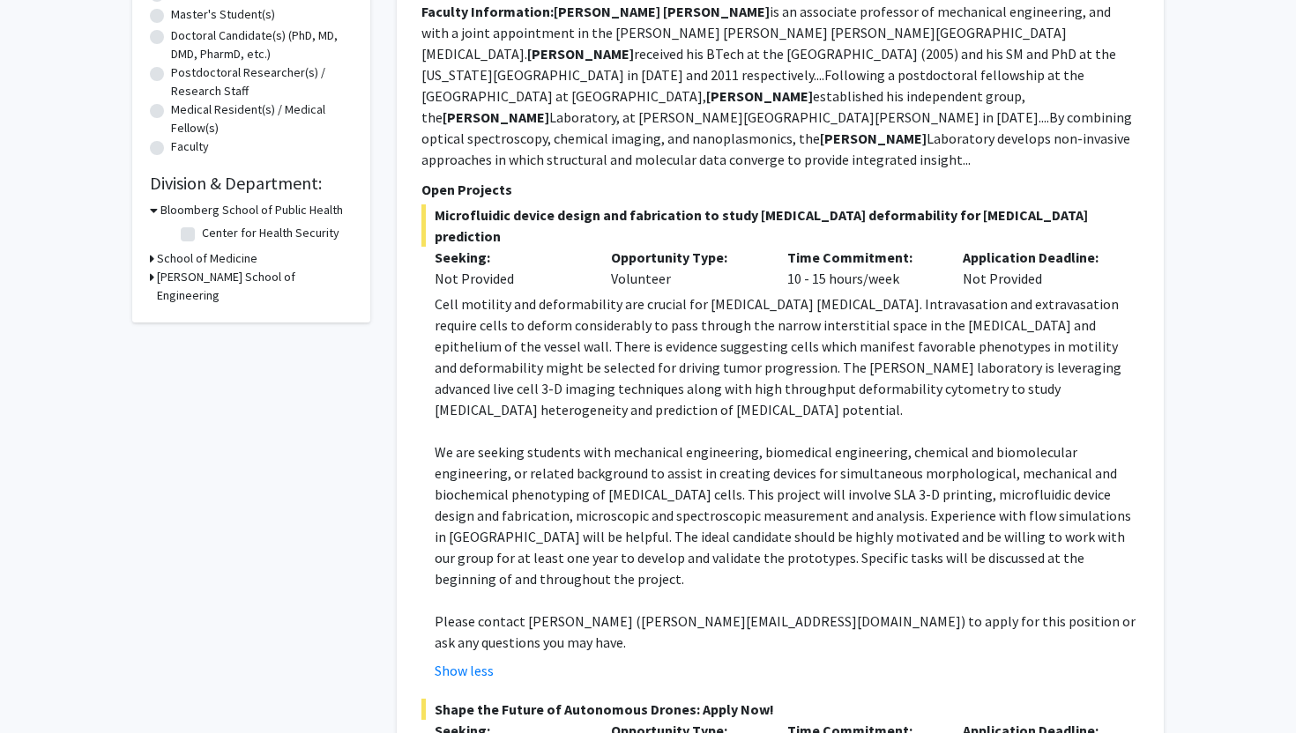
click at [678, 442] on p "We are seeking students with mechanical engineering, biomedical engineering, ch…" at bounding box center [787, 516] width 704 height 148
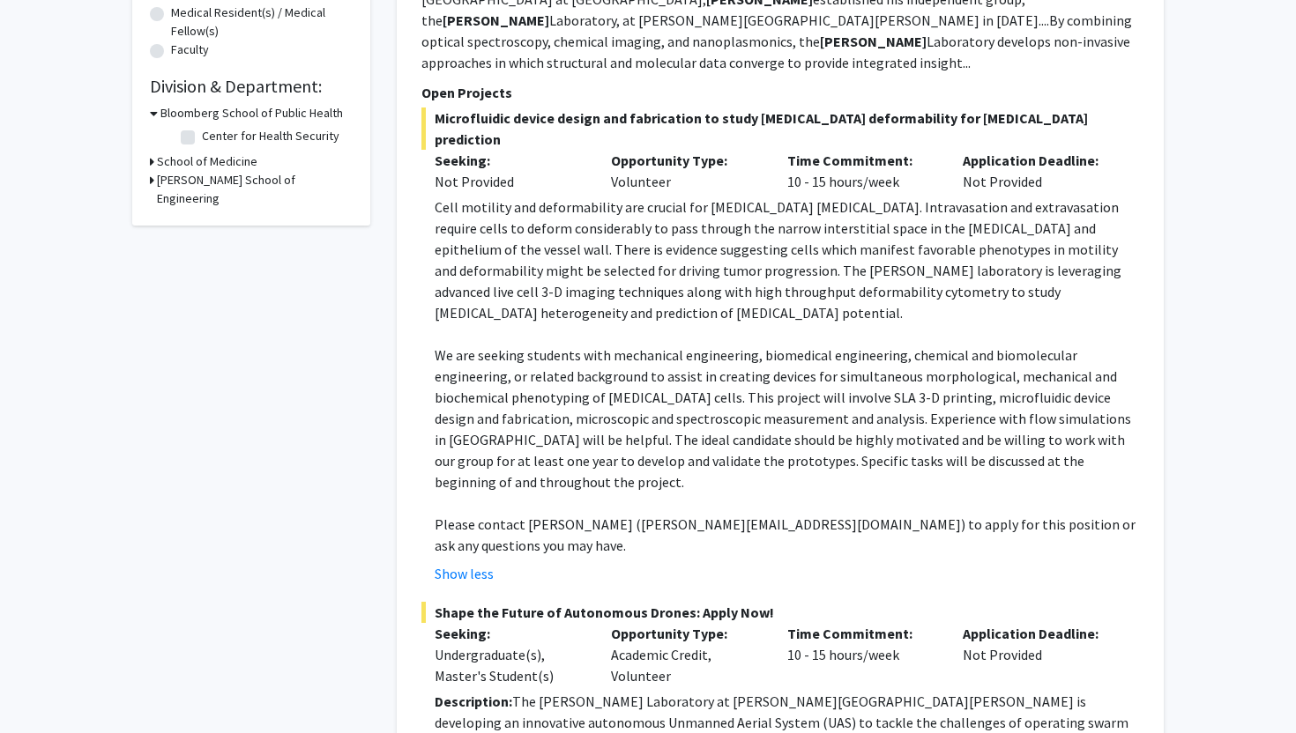
scroll to position [480, 0]
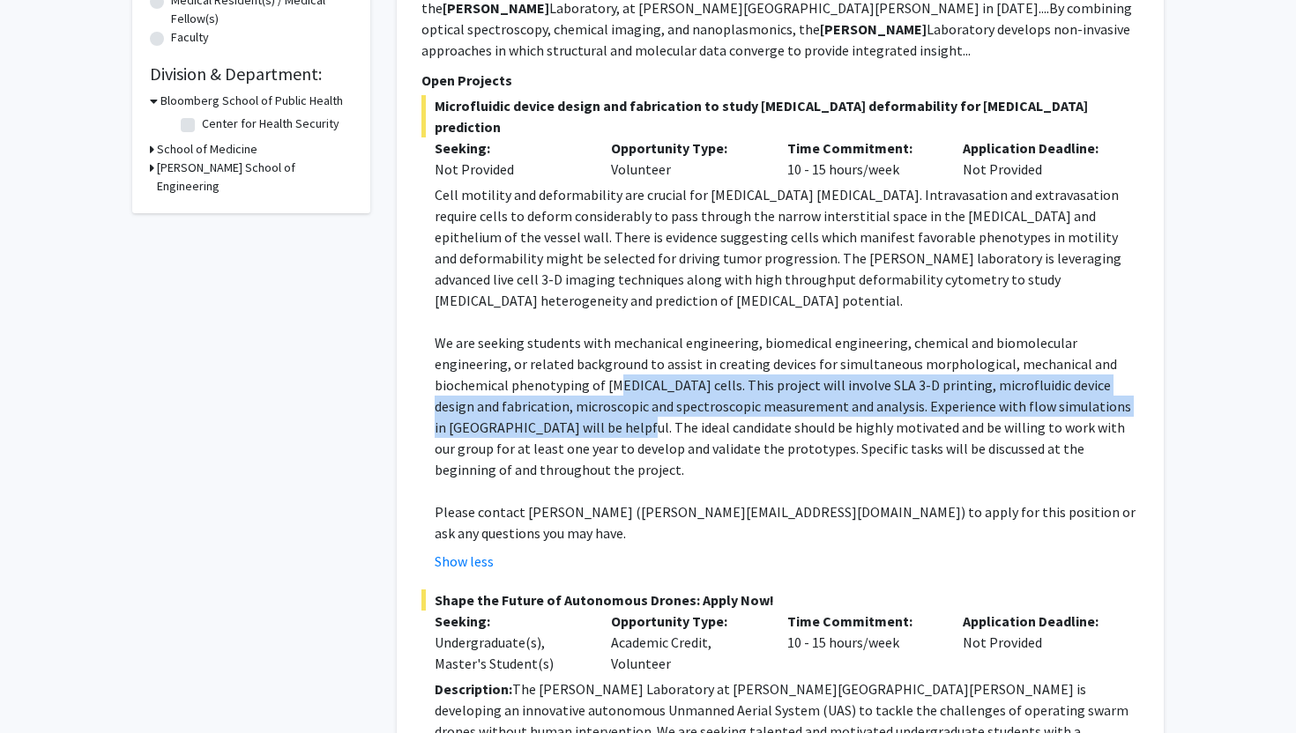
drag, startPoint x: 592, startPoint y: 354, endPoint x: 619, endPoint y: 324, distance: 40.0
click at [619, 332] on p "We are seeking students with mechanical engineering, biomedical engineering, ch…" at bounding box center [787, 406] width 704 height 148
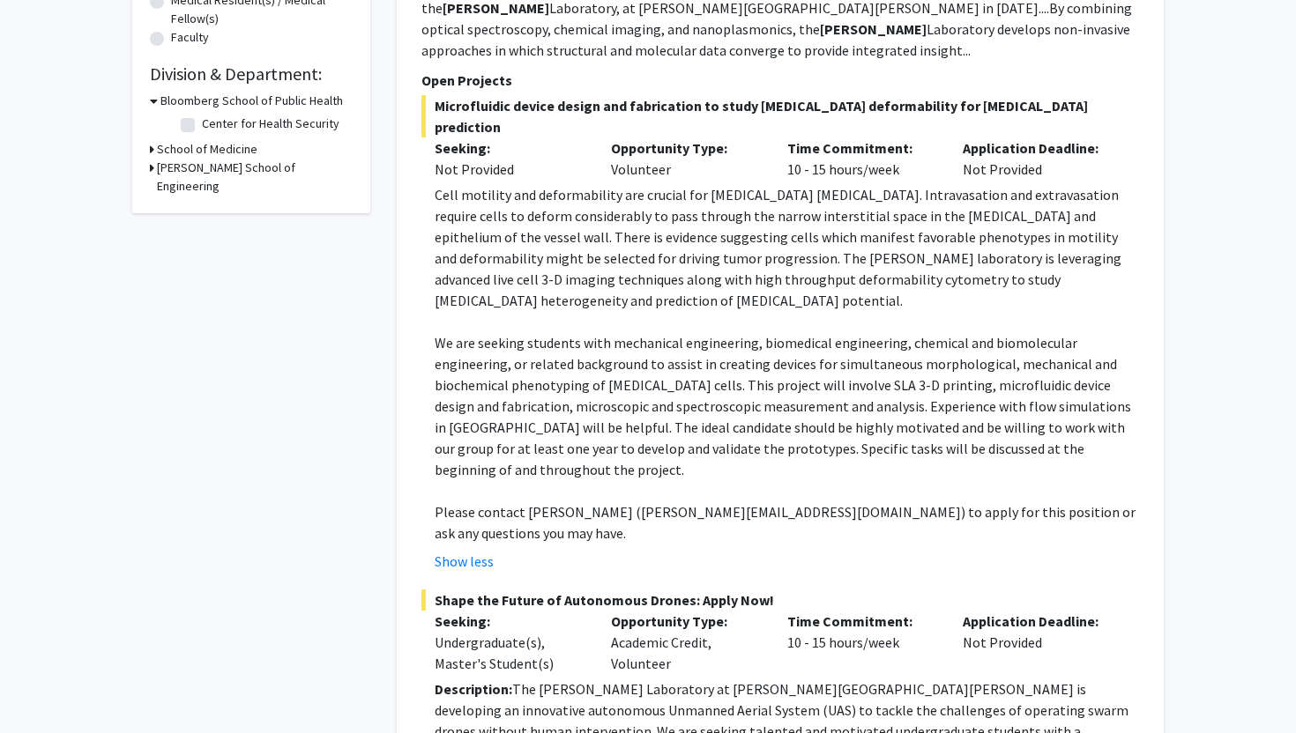
click at [619, 332] on p "We are seeking students with mechanical engineering, biomedical engineering, ch…" at bounding box center [787, 406] width 704 height 148
drag, startPoint x: 833, startPoint y: 378, endPoint x: 636, endPoint y: 391, distance: 197.0
click at [636, 391] on p "We are seeking students with mechanical engineering, biomedical engineering, ch…" at bounding box center [787, 406] width 704 height 148
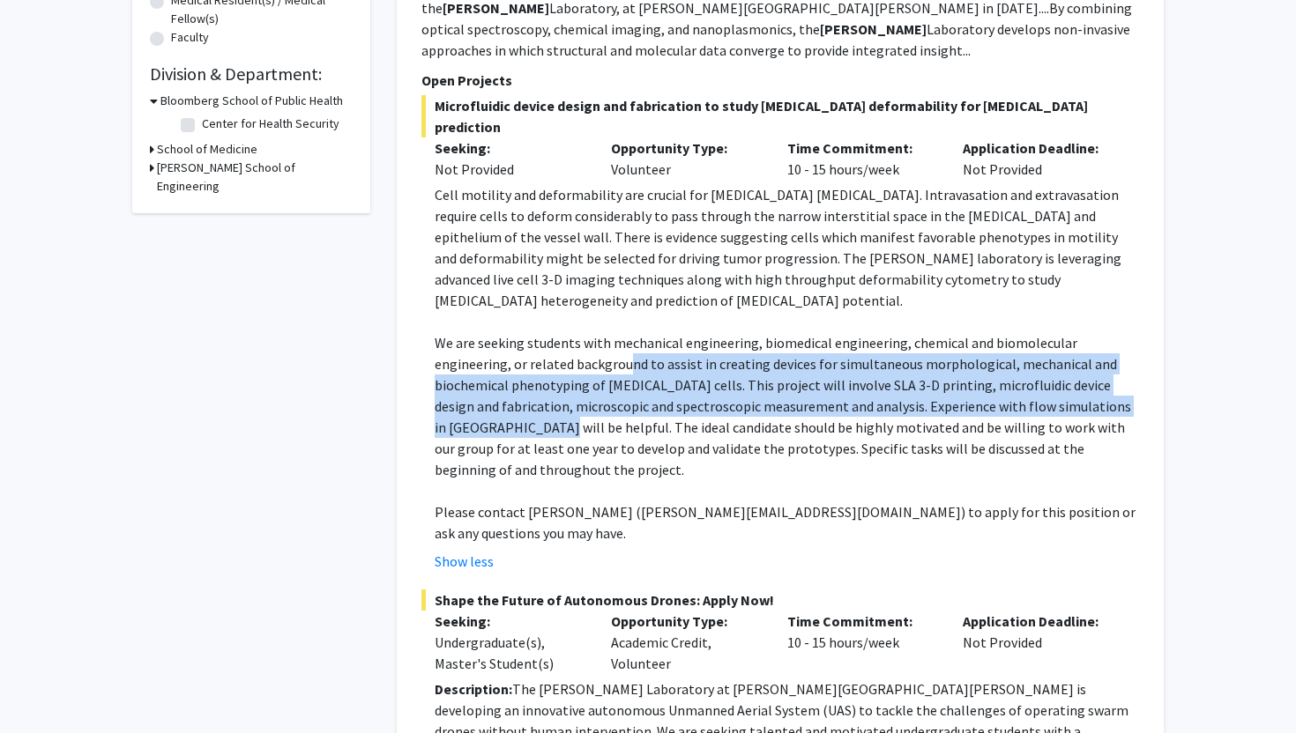
drag, startPoint x: 629, startPoint y: 307, endPoint x: 504, endPoint y: 362, distance: 137.0
click at [504, 362] on p "We are seeking students with mechanical engineering, biomedical engineering, ch…" at bounding box center [787, 406] width 704 height 148
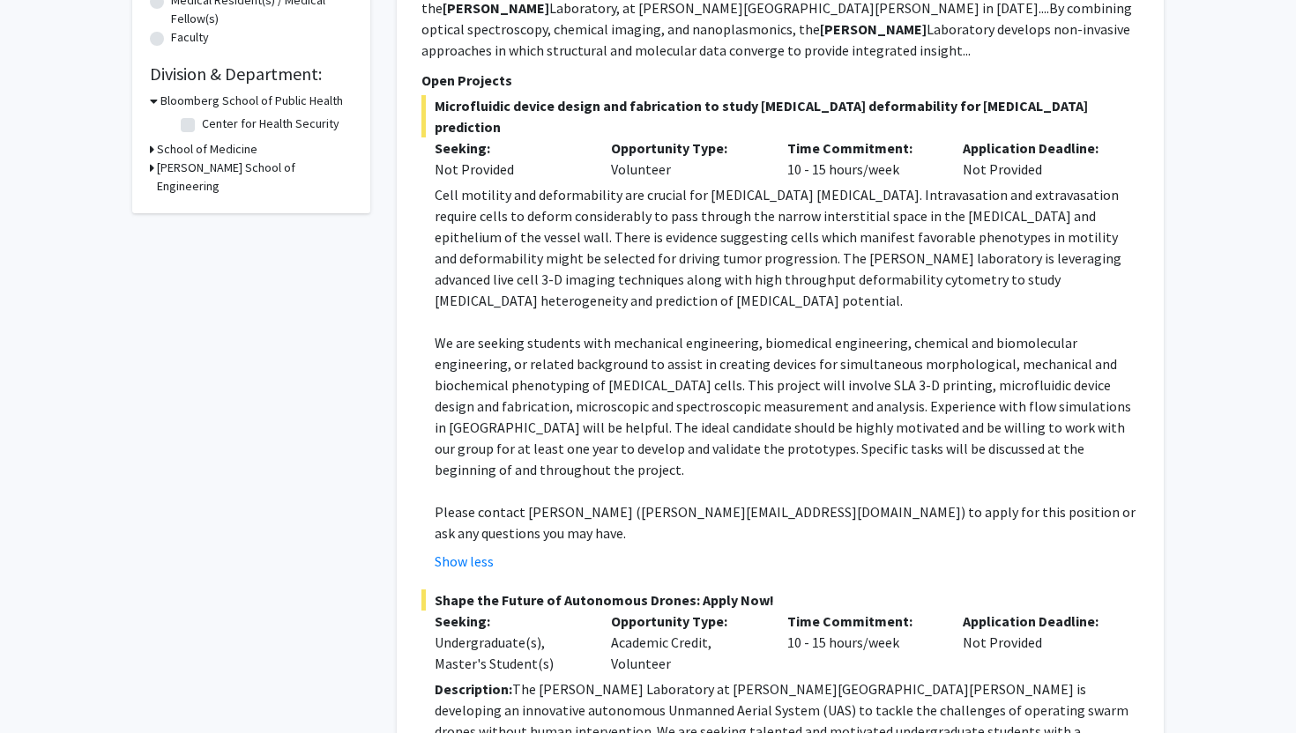
click at [761, 502] on p "Please contact [PERSON_NAME] ([PERSON_NAME][EMAIL_ADDRESS][DOMAIN_NAME]) to app…" at bounding box center [787, 523] width 704 height 42
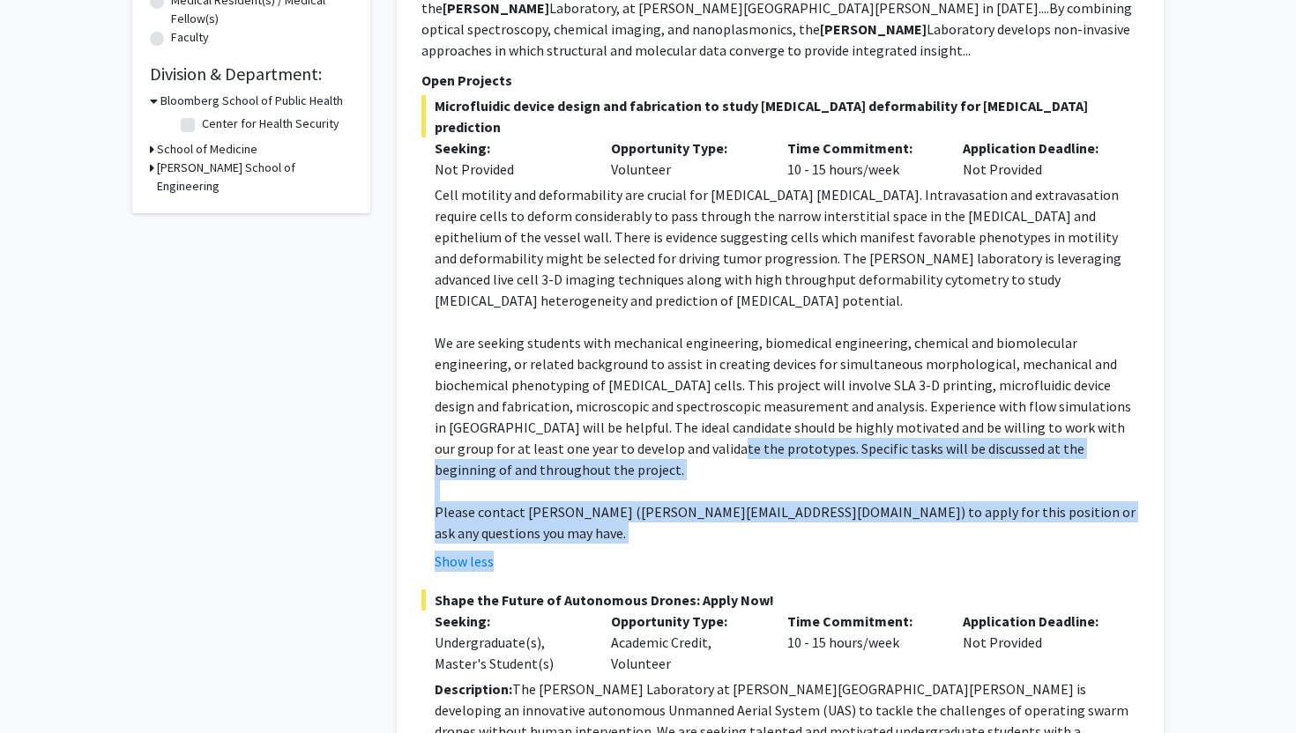
drag, startPoint x: 652, startPoint y: 385, endPoint x: 585, endPoint y: 450, distance: 92.9
click at [585, 450] on fg-read-more "Cell motility and deformability are crucial for [MEDICAL_DATA] [MEDICAL_DATA]. …" at bounding box center [780, 378] width 718 height 388
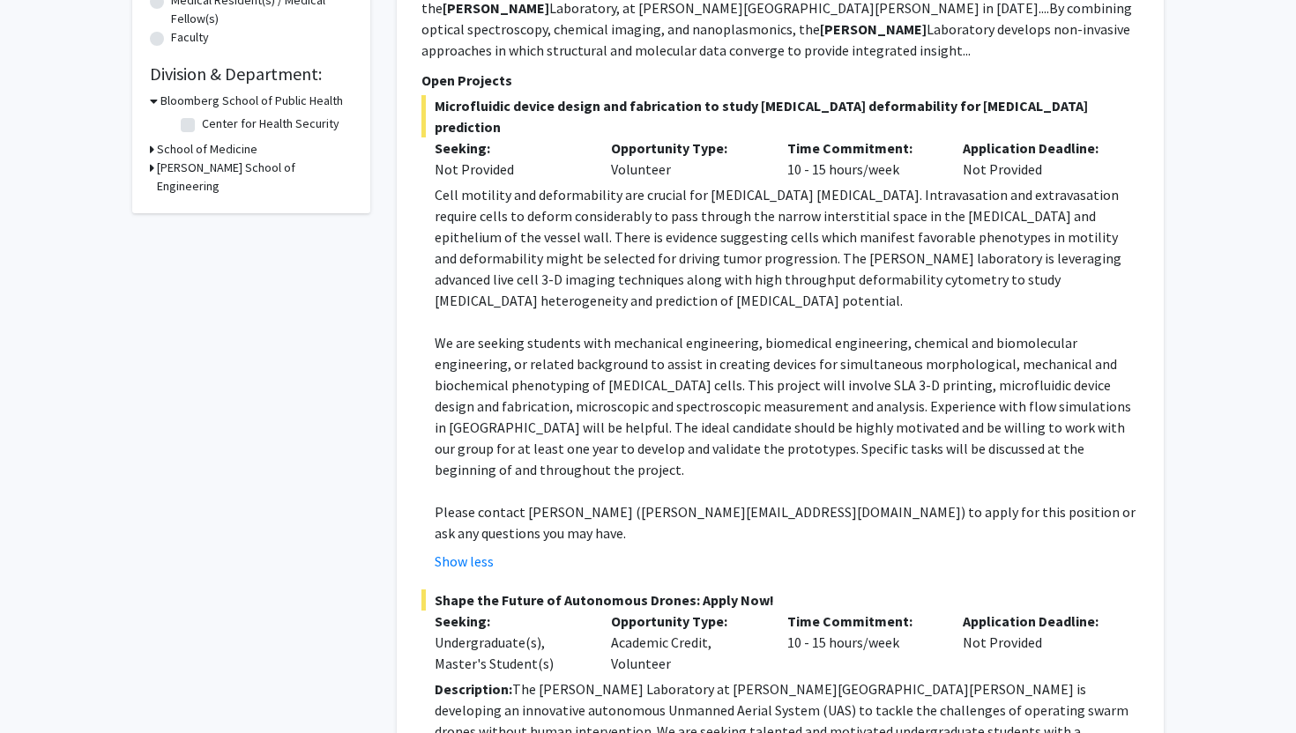
click at [585, 551] on div "Show less" at bounding box center [787, 561] width 704 height 21
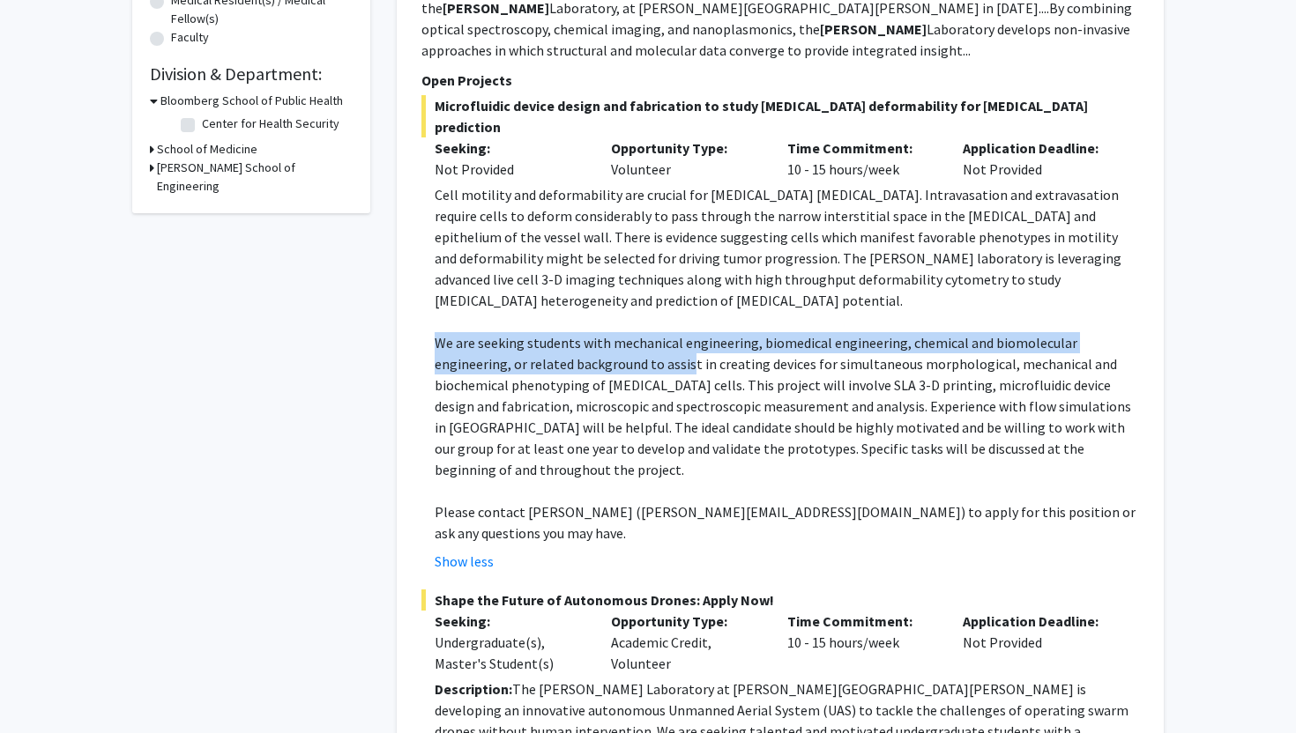
drag, startPoint x: 435, startPoint y: 280, endPoint x: 687, endPoint y: 303, distance: 252.3
click at [687, 332] on p "We are seeking students with mechanical engineering, biomedical engineering, ch…" at bounding box center [787, 406] width 704 height 148
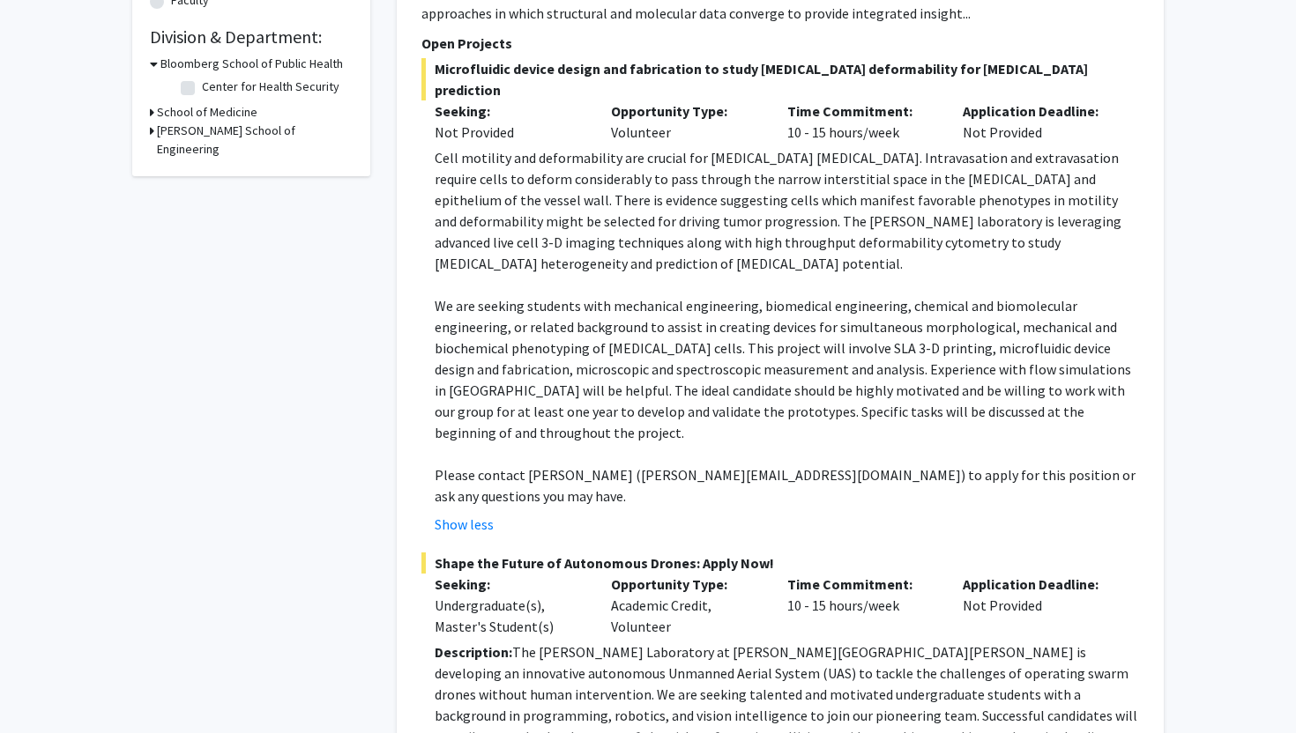
click at [866, 465] on p "Please contact [PERSON_NAME] ([PERSON_NAME][EMAIL_ADDRESS][DOMAIN_NAME]) to app…" at bounding box center [787, 486] width 704 height 42
drag, startPoint x: 815, startPoint y: 277, endPoint x: 914, endPoint y: 289, distance: 99.5
click at [914, 295] on p "We are seeking students with mechanical engineering, biomedical engineering, ch…" at bounding box center [787, 369] width 704 height 148
drag, startPoint x: 936, startPoint y: 288, endPoint x: 986, endPoint y: 285, distance: 49.5
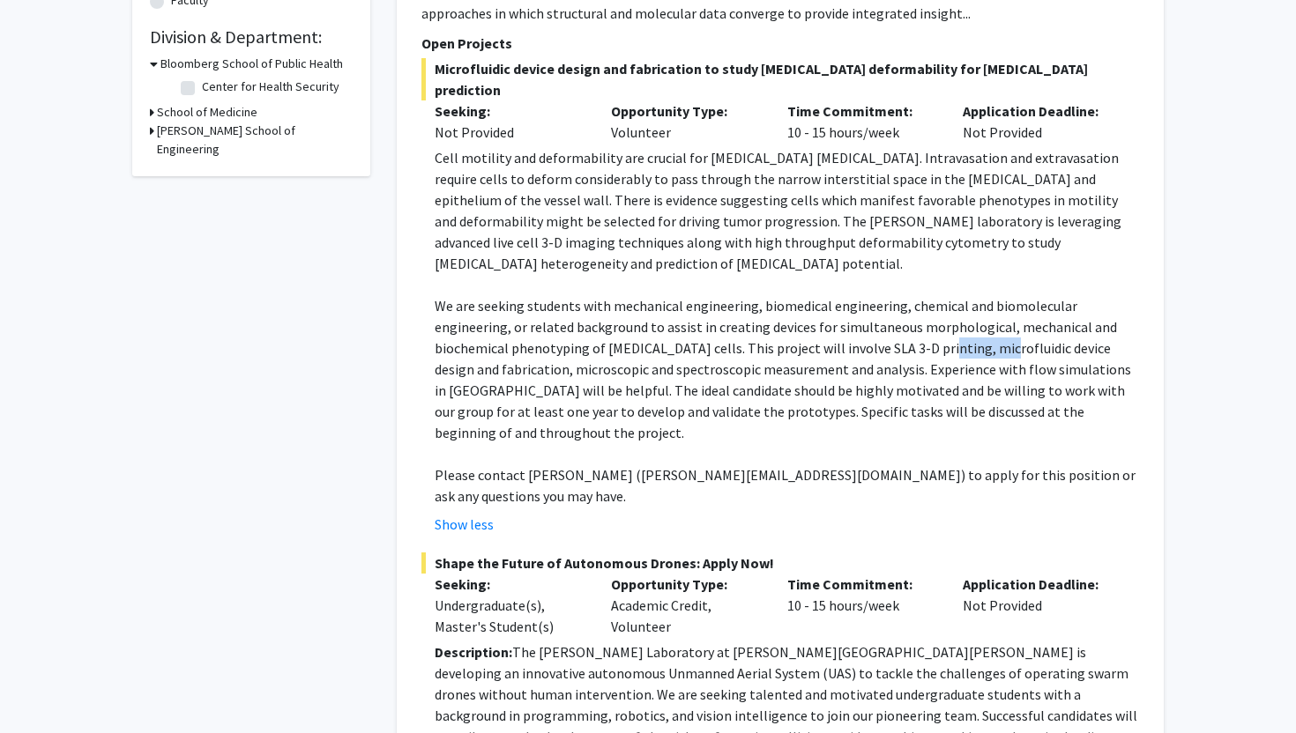
click at [986, 295] on p "We are seeking students with mechanical engineering, biomedical engineering, ch…" at bounding box center [787, 369] width 704 height 148
drag, startPoint x: 850, startPoint y: 285, endPoint x: 920, endPoint y: 285, distance: 70.5
click at [920, 295] on p "We are seeking students with mechanical engineering, biomedical engineering, ch…" at bounding box center [787, 369] width 704 height 148
click at [980, 295] on p "We are seeking students with mechanical engineering, biomedical engineering, ch…" at bounding box center [787, 369] width 704 height 148
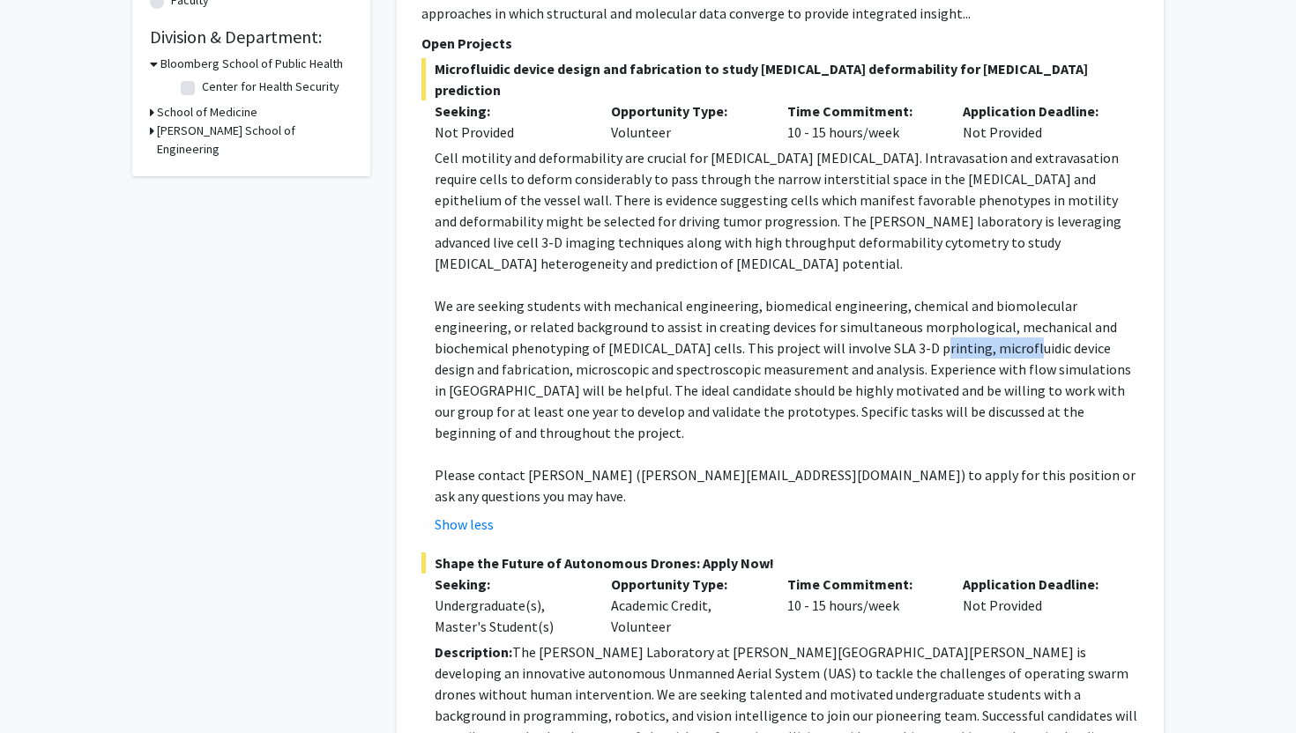
drag, startPoint x: 917, startPoint y: 287, endPoint x: 1009, endPoint y: 286, distance: 91.7
click at [1009, 295] on p "We are seeking students with mechanical engineering, biomedical engineering, ch…" at bounding box center [787, 369] width 704 height 148
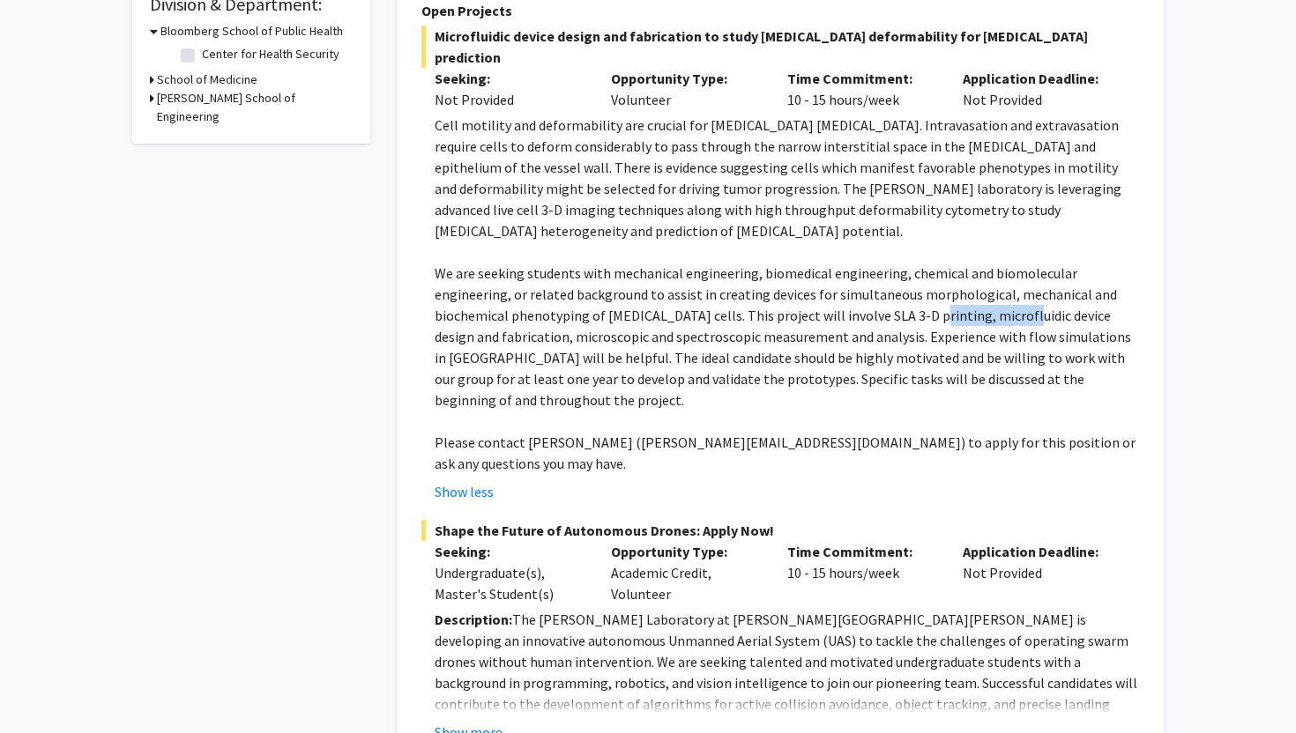
scroll to position [551, 0]
drag, startPoint x: 806, startPoint y: 277, endPoint x: 838, endPoint y: 275, distance: 32.7
click at [838, 275] on p "We are seeking students with mechanical engineering, biomedical engineering, ch…" at bounding box center [787, 335] width 704 height 148
drag, startPoint x: 874, startPoint y: 249, endPoint x: 993, endPoint y: 249, distance: 119.0
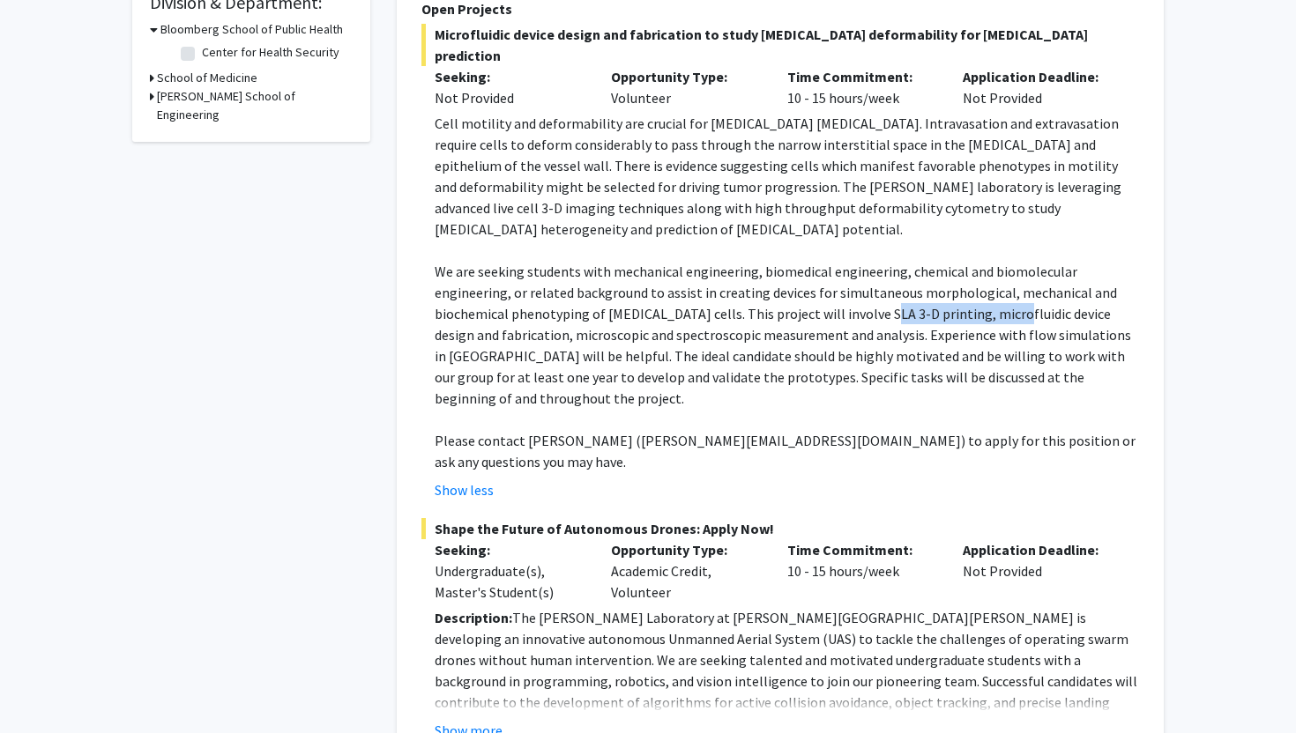
click at [993, 261] on p "We are seeking students with mechanical engineering, biomedical engineering, ch…" at bounding box center [787, 335] width 704 height 148
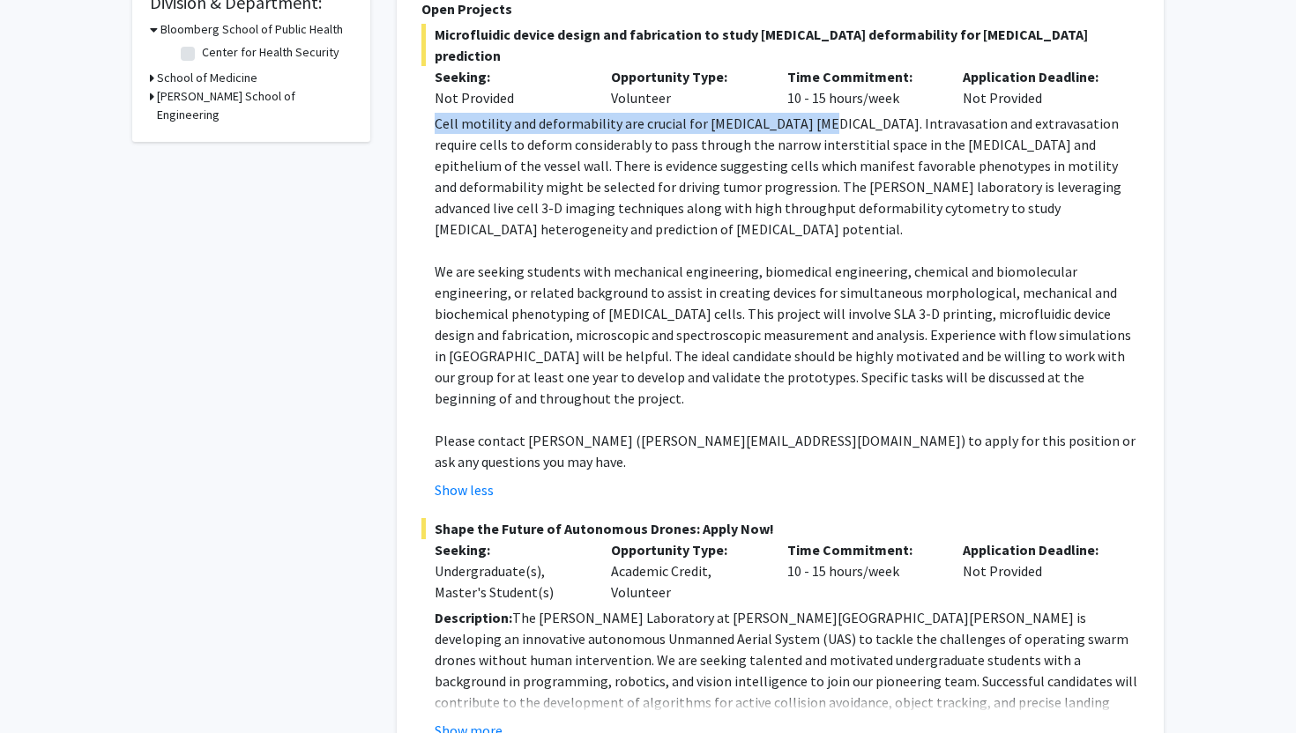
drag, startPoint x: 432, startPoint y: 86, endPoint x: 808, endPoint y: 87, distance: 375.6
click at [808, 113] on fg-read-more "Cell motility and deformability are crucial for [MEDICAL_DATA] [MEDICAL_DATA]. …" at bounding box center [780, 307] width 718 height 388
click at [808, 113] on p "Cell motility and deformability are crucial for [MEDICAL_DATA] [MEDICAL_DATA]. …" at bounding box center [787, 176] width 704 height 127
drag, startPoint x: 689, startPoint y: 81, endPoint x: 804, endPoint y: 83, distance: 114.6
click at [804, 113] on p "Cell motility and deformability are crucial for [MEDICAL_DATA] [MEDICAL_DATA]. …" at bounding box center [787, 176] width 704 height 127
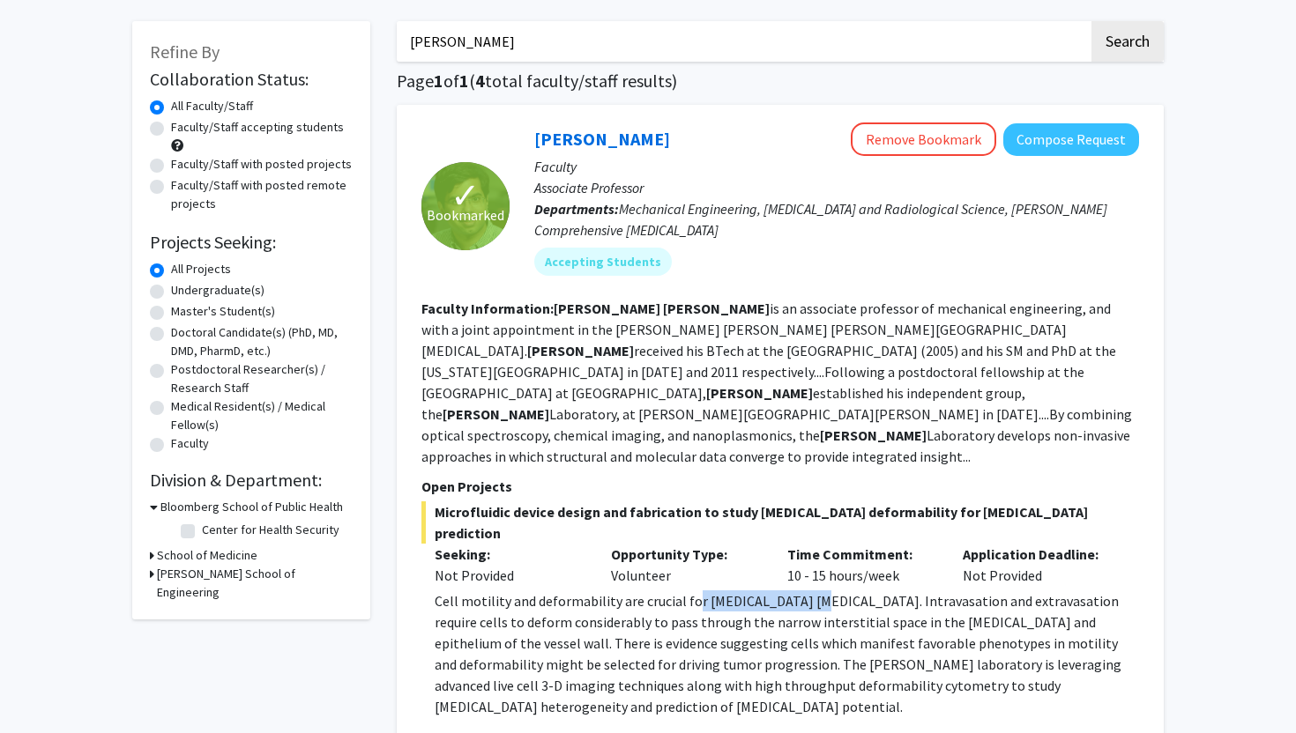
scroll to position [72, 0]
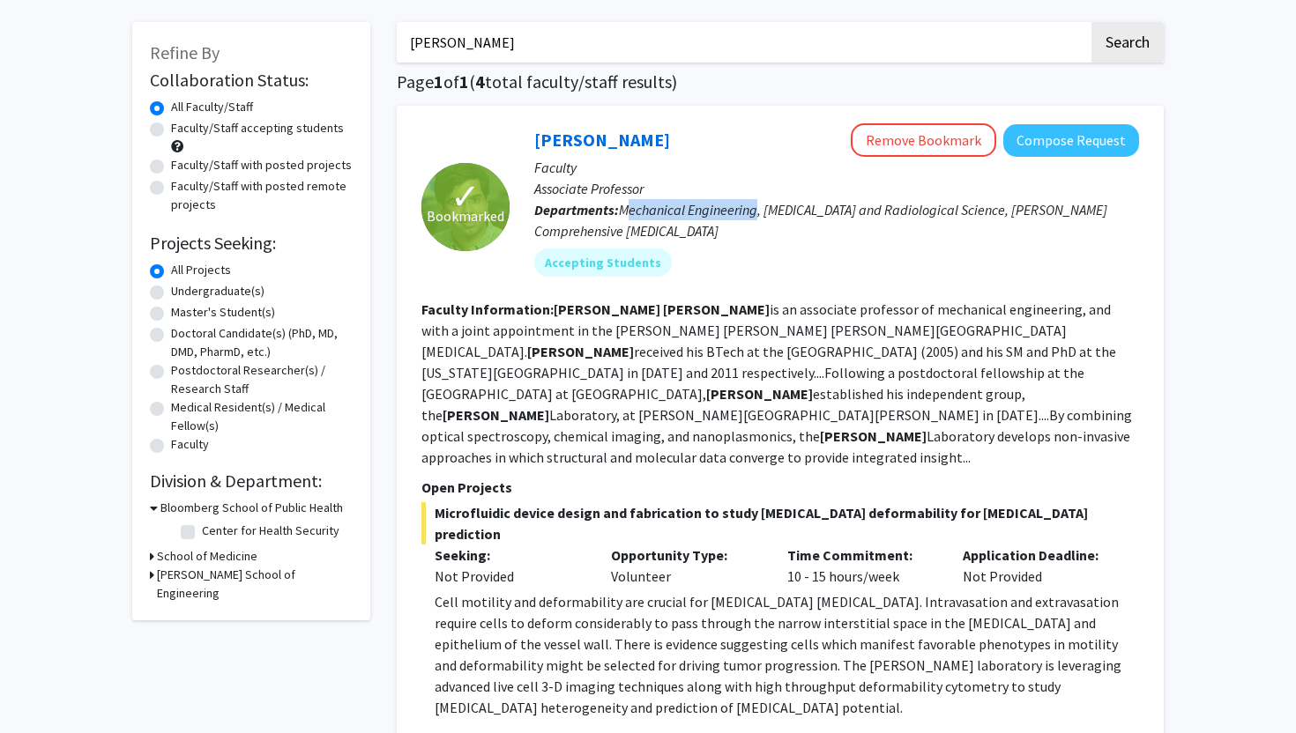
drag, startPoint x: 628, startPoint y: 211, endPoint x: 756, endPoint y: 212, distance: 128.7
click at [756, 212] on span "Mechanical Engineering, [MEDICAL_DATA] and Radiological Science, [PERSON_NAME] …" at bounding box center [820, 220] width 573 height 39
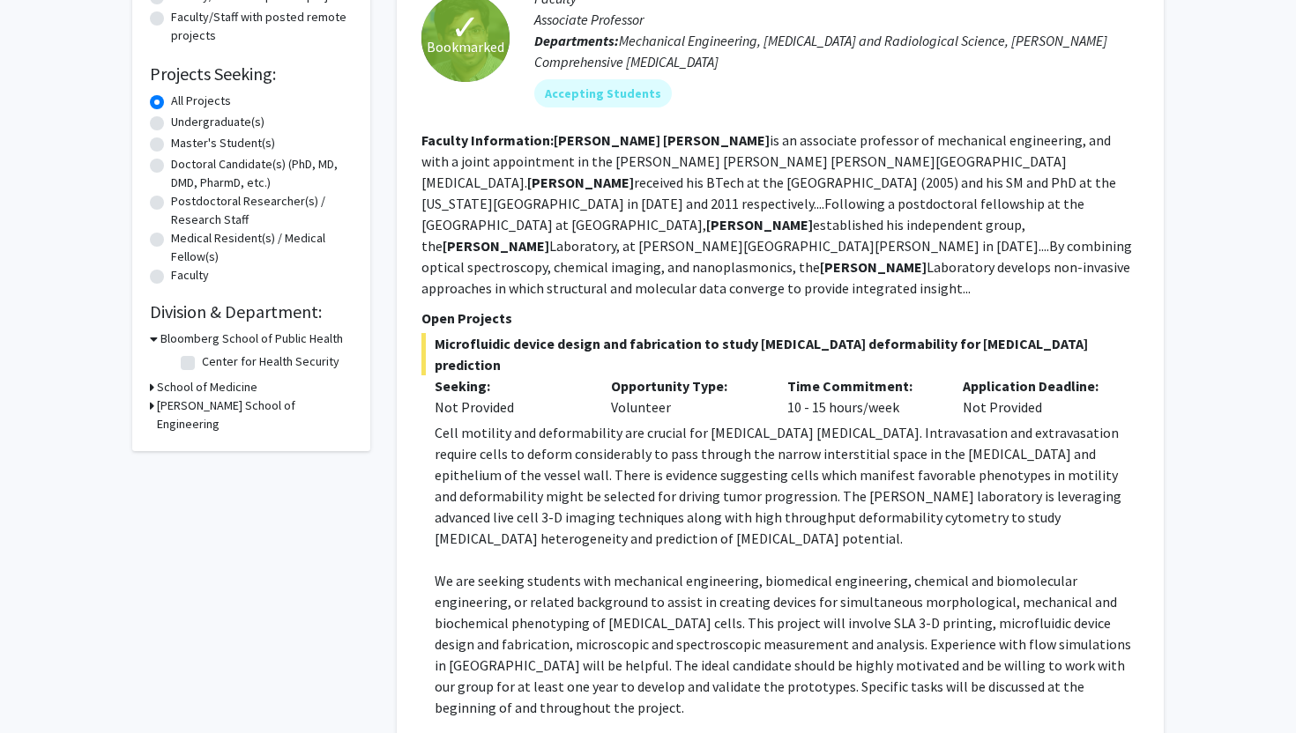
click at [681, 376] on div "Opportunity Type: Volunteer" at bounding box center [686, 397] width 176 height 42
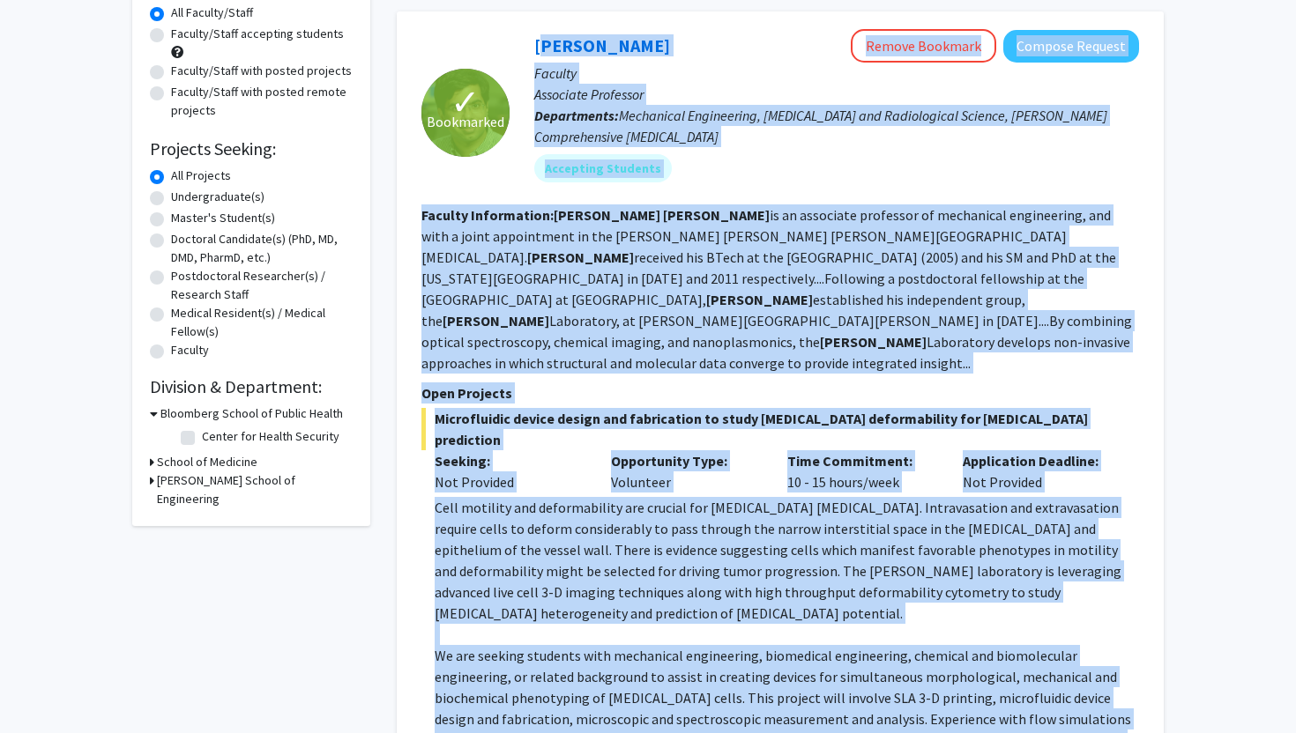
scroll to position [0, 0]
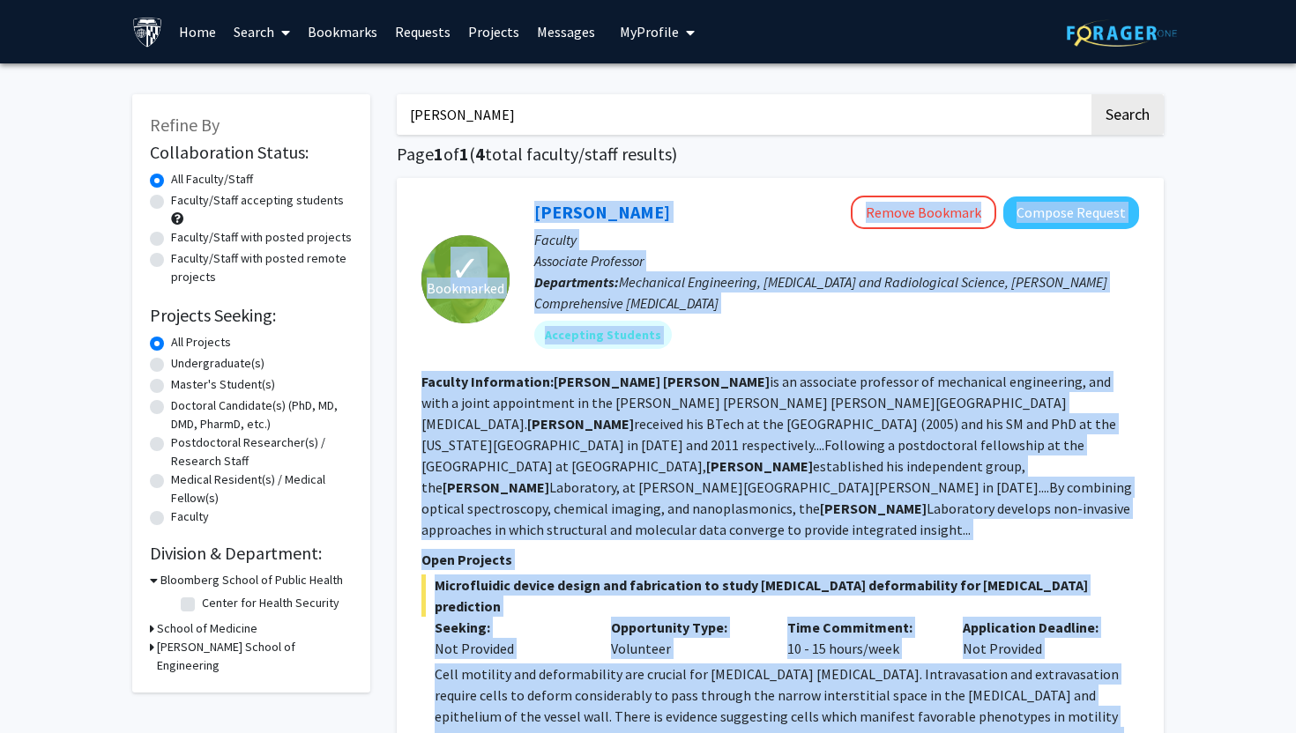
drag, startPoint x: 1105, startPoint y: 577, endPoint x: 480, endPoint y: 237, distance: 710.5
click at [480, 237] on fg-search-faculty "✓ Bookmarked [PERSON_NAME] Remove Bookmark Compose Request Faculty Associate Pr…" at bounding box center [780, 744] width 718 height 1097
copy fg-search-faculty "✓ Loremipsum Dolor Sitame Consec Adipisci Elitsed Doeiusm Tempori Utlaboree Dol…"
